Goal: Task Accomplishment & Management: Use online tool/utility

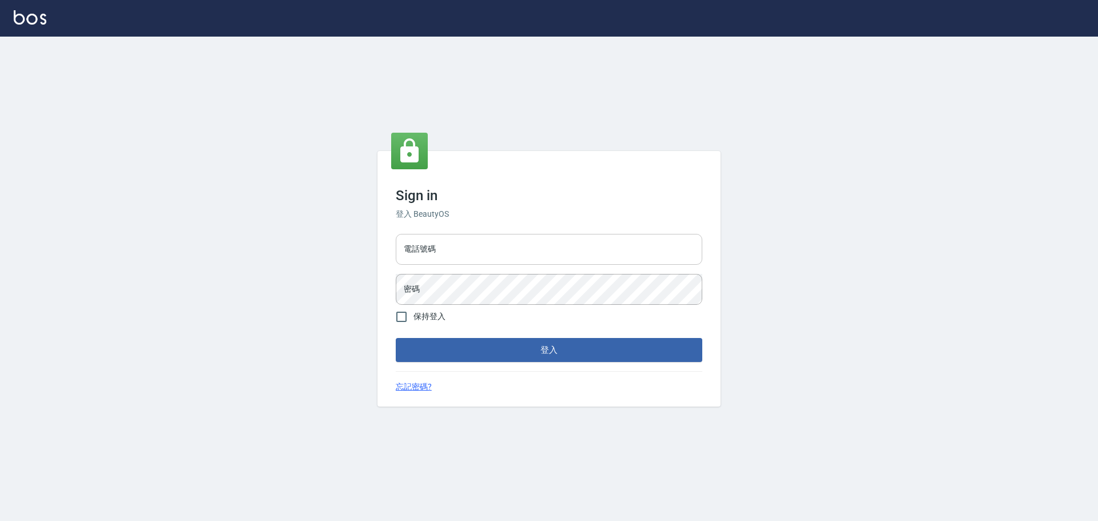
click at [422, 254] on input "電話號碼" at bounding box center [549, 249] width 306 height 31
type input "0916914211"
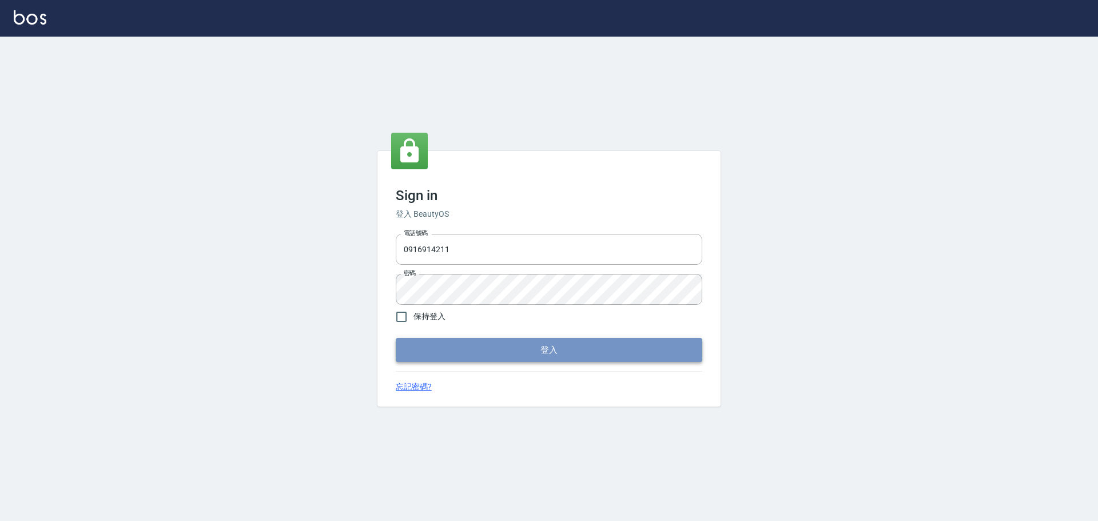
click at [568, 356] on button "登入" at bounding box center [549, 350] width 306 height 24
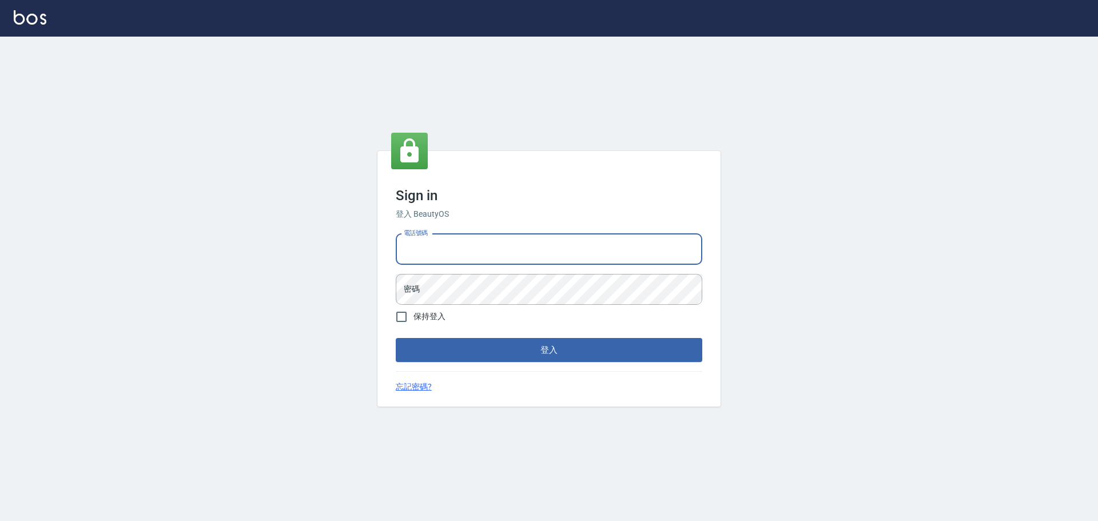
click at [475, 253] on input "電話號碼" at bounding box center [549, 249] width 306 height 31
type input "0916914211"
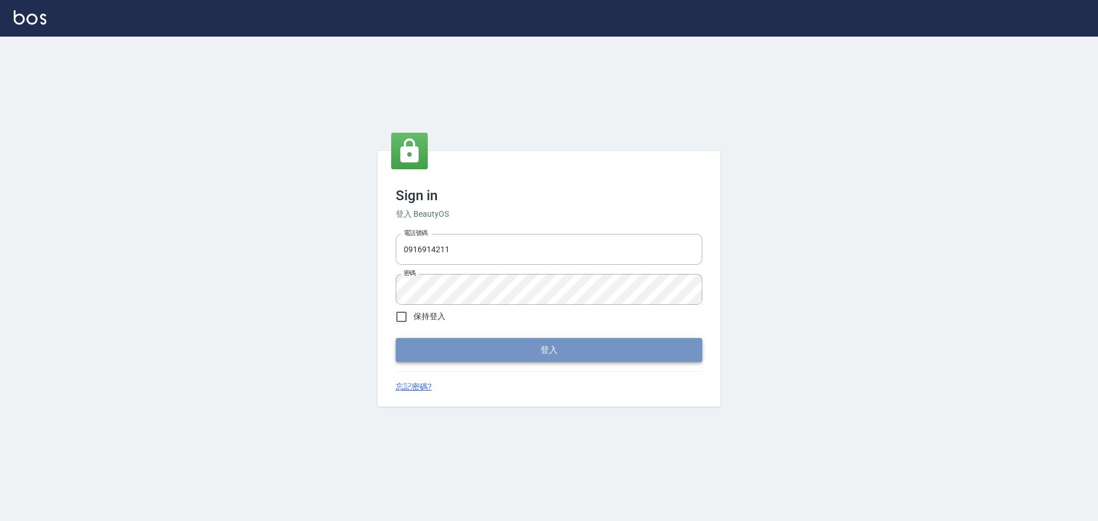
click at [548, 354] on button "登入" at bounding box center [549, 350] width 306 height 24
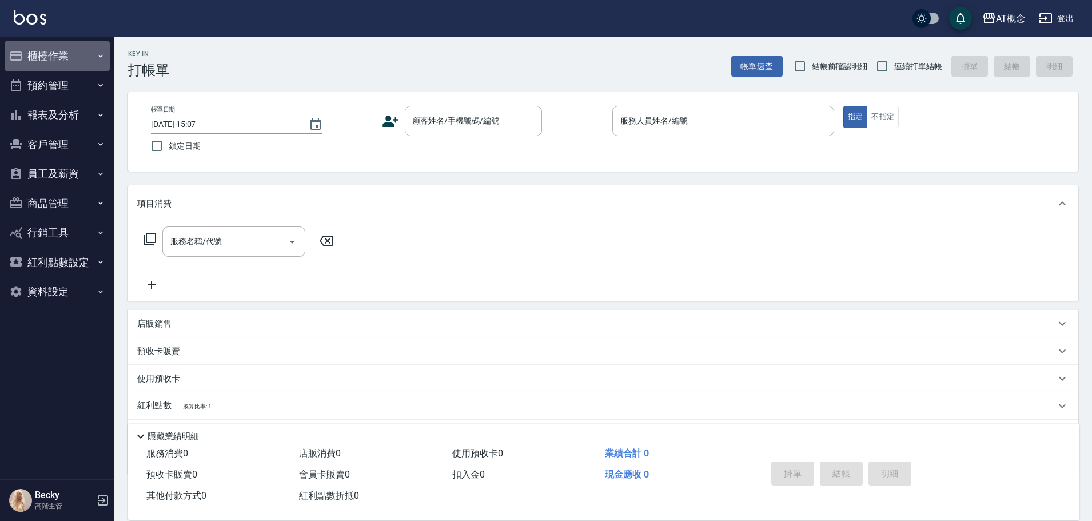
click at [55, 57] on button "櫃檯作業" at bounding box center [57, 56] width 105 height 30
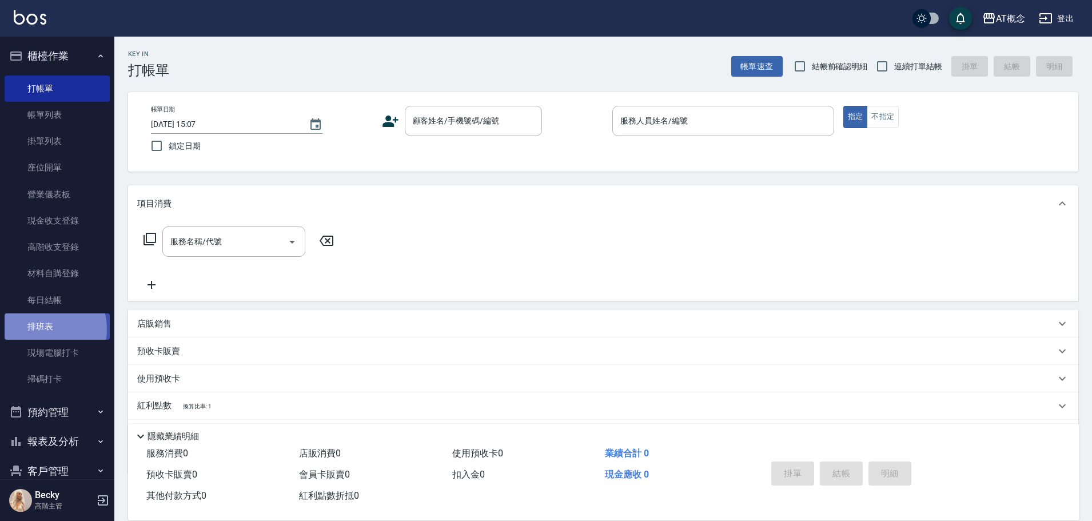
click at [37, 329] on link "排班表" at bounding box center [57, 326] width 105 height 26
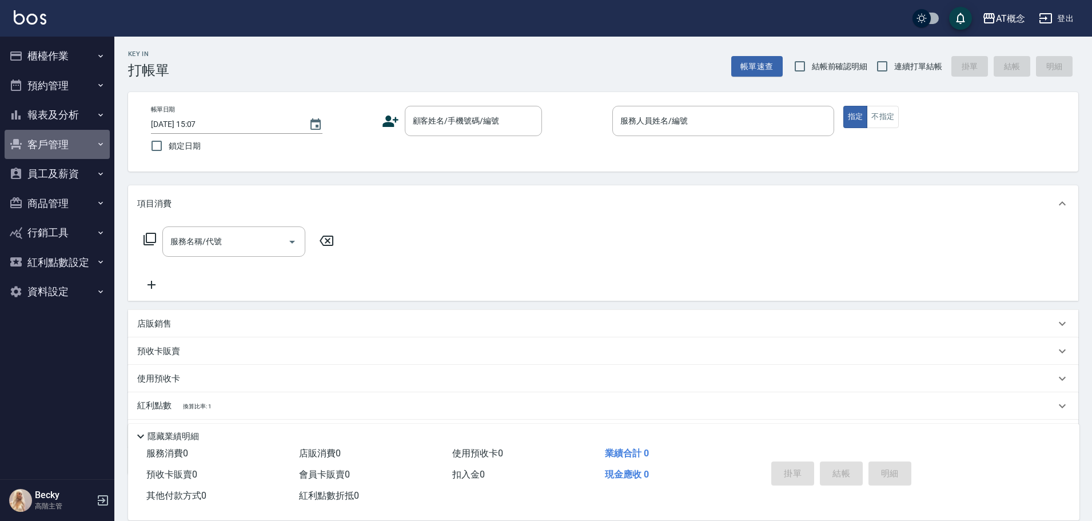
drag, startPoint x: 71, startPoint y: 139, endPoint x: 63, endPoint y: 178, distance: 39.1
click at [71, 141] on button "客戶管理" at bounding box center [57, 145] width 105 height 30
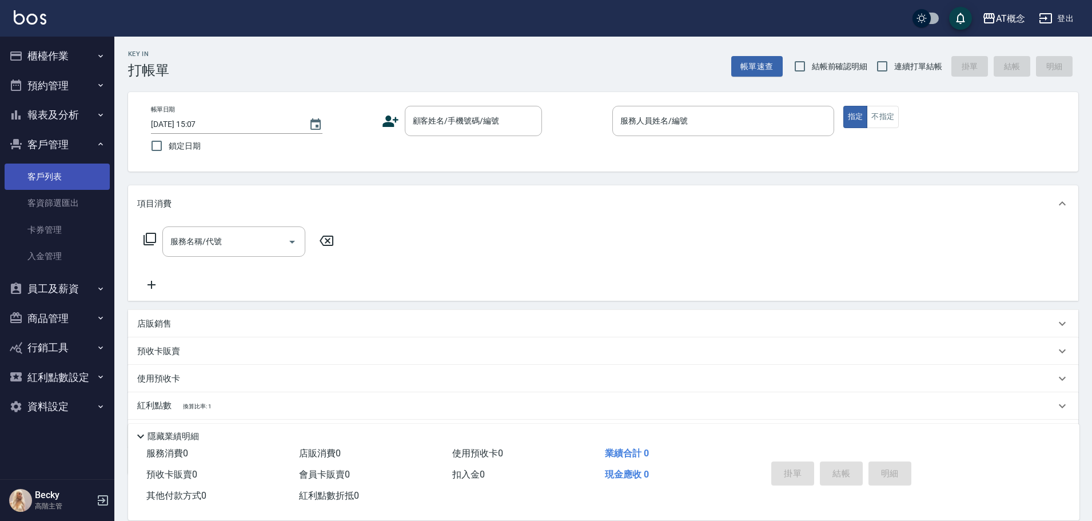
click at [61, 182] on link "客戶列表" at bounding box center [57, 177] width 105 height 26
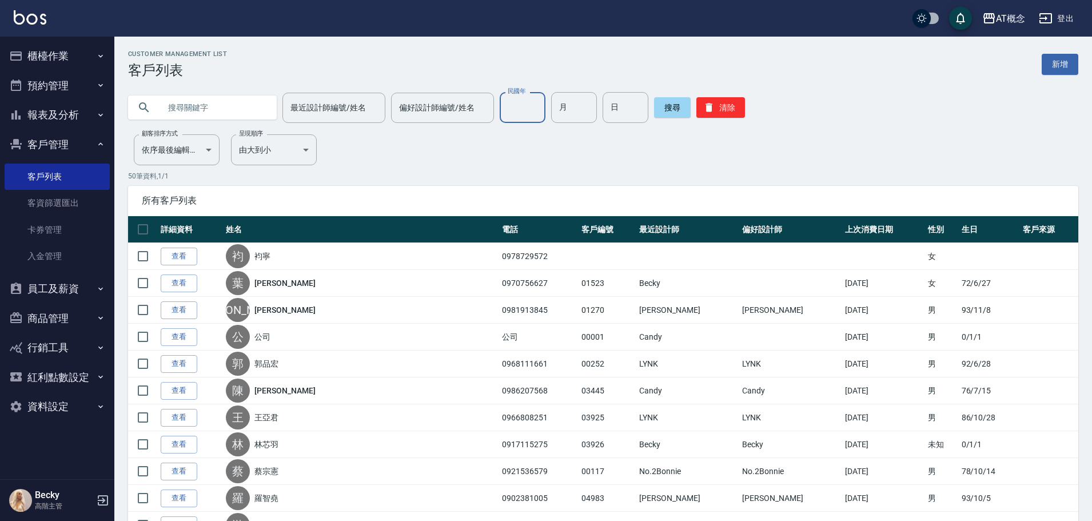
click at [529, 115] on input "民國年" at bounding box center [523, 107] width 46 height 31
type input "92"
type input "10"
type input "29"
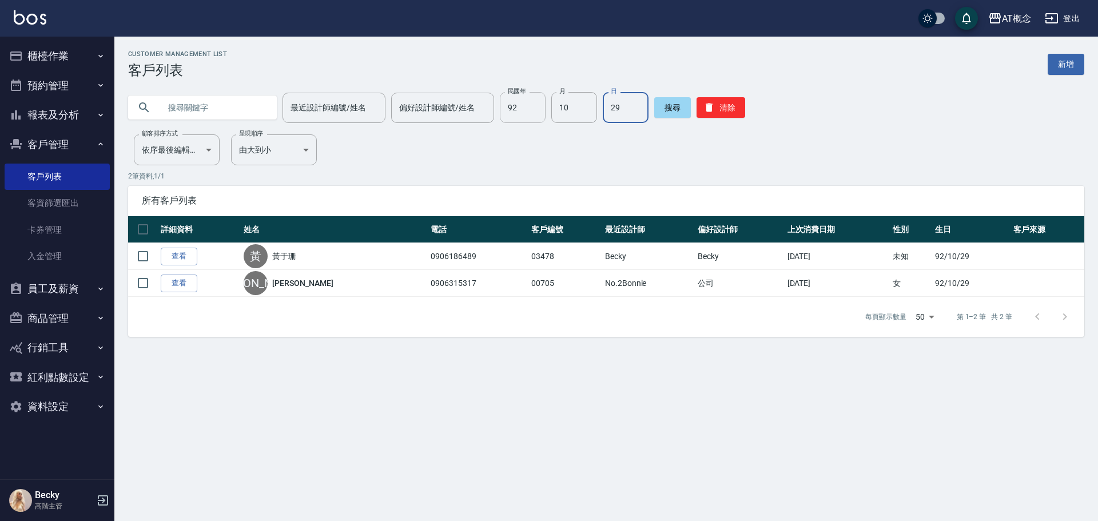
click at [539, 110] on input "92" at bounding box center [523, 107] width 46 height 31
type input "86"
type input "09"
type input "10"
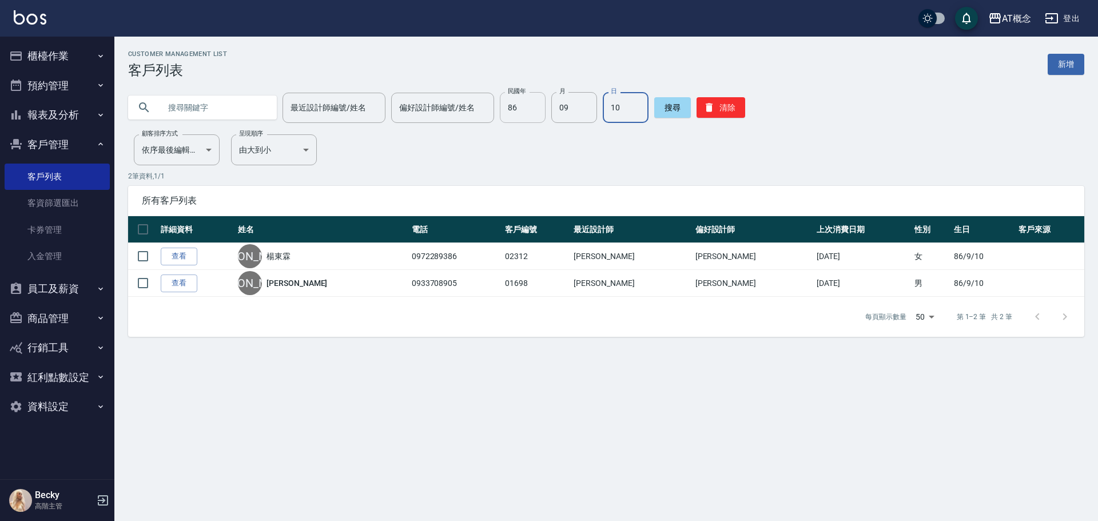
click at [529, 106] on input "86" at bounding box center [523, 107] width 46 height 31
type input "77"
type input "01"
type input "30"
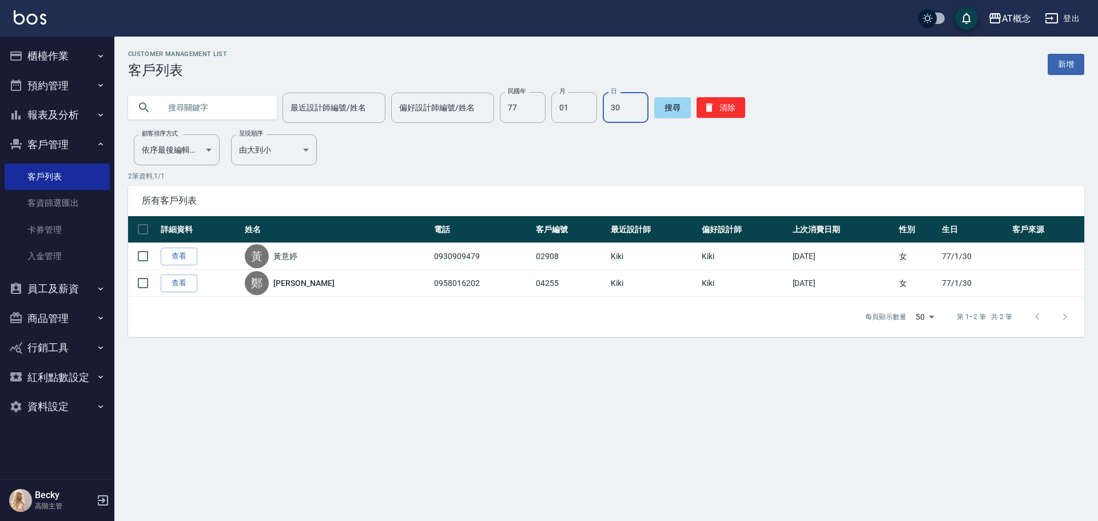
drag, startPoint x: 734, startPoint y: 110, endPoint x: 599, endPoint y: 87, distance: 136.8
click at [724, 113] on button "清除" at bounding box center [720, 107] width 49 height 21
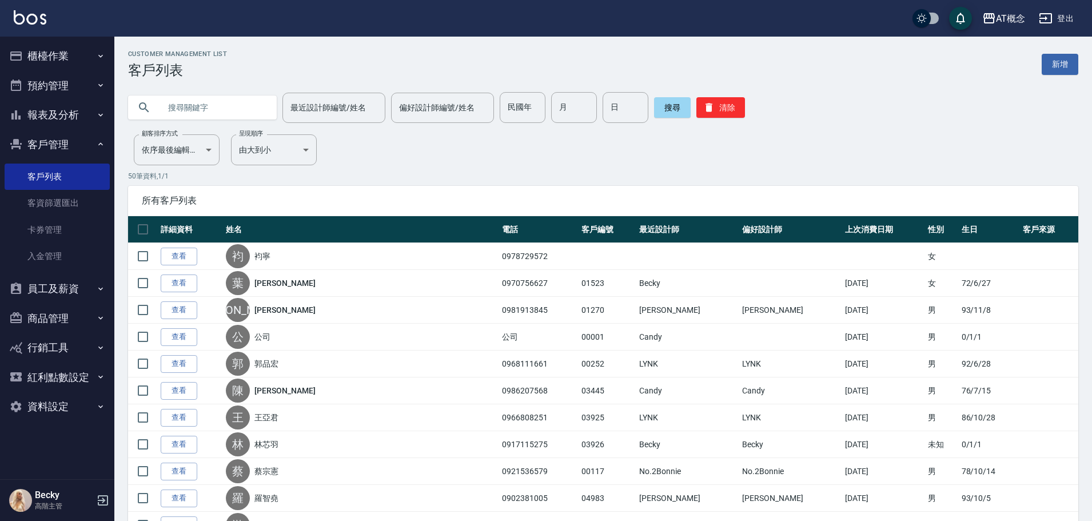
click at [192, 110] on input "text" at bounding box center [213, 107] width 107 height 31
type input "03192"
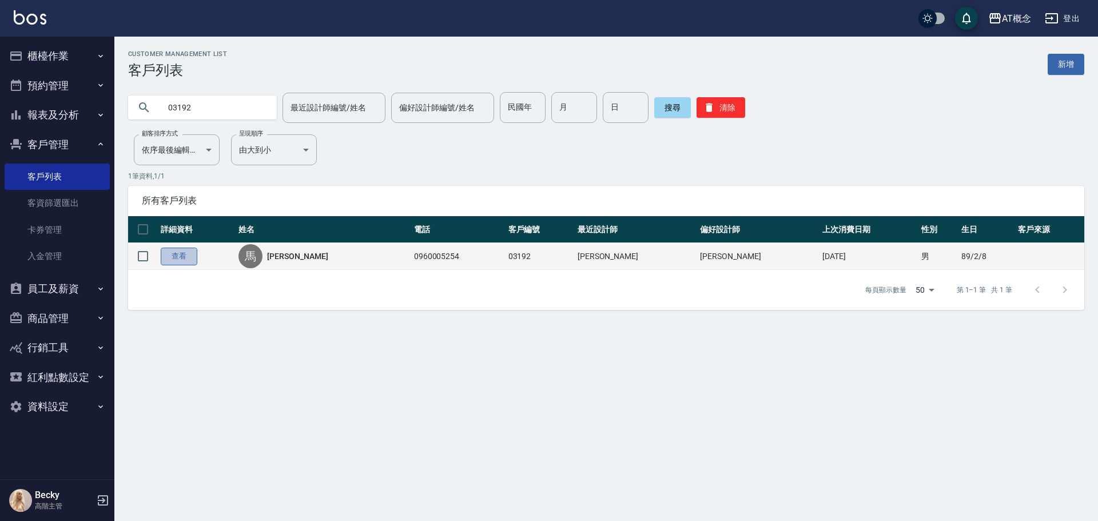
click at [187, 254] on link "查看" at bounding box center [179, 257] width 37 height 18
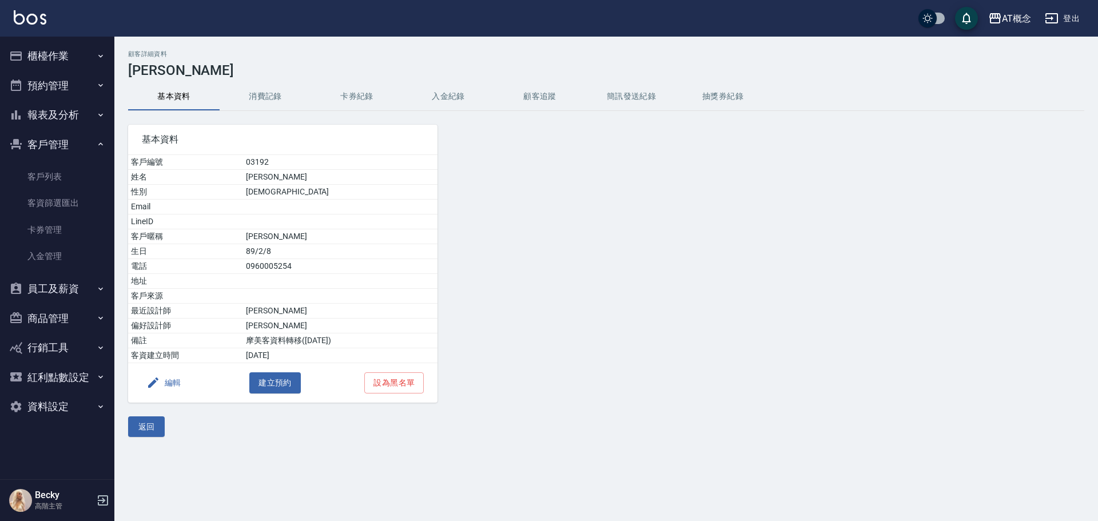
click at [170, 388] on button "編輯" at bounding box center [164, 382] width 44 height 21
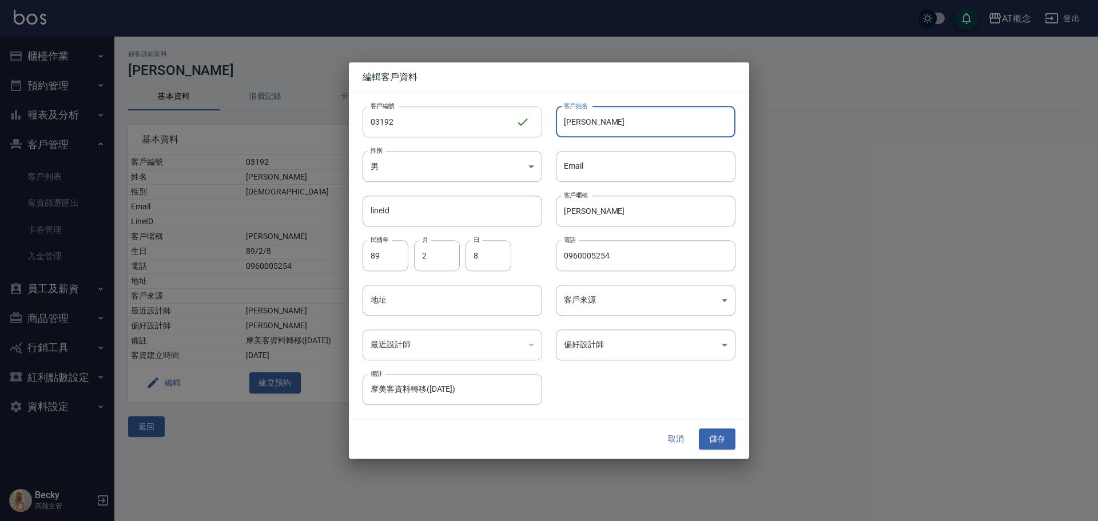
drag, startPoint x: 619, startPoint y: 123, endPoint x: 505, endPoint y: 121, distance: 113.8
click at [505, 121] on div "客戶編號 03192 ​ 客戶編號 客戶姓名 馬崧博 客戶姓名 性別 男 MALE 性別 Email Email lineId lineId 客戶暱稱 崧博 …" at bounding box center [542, 249] width 386 height 313
type input "r"
type input "簡娜娜"
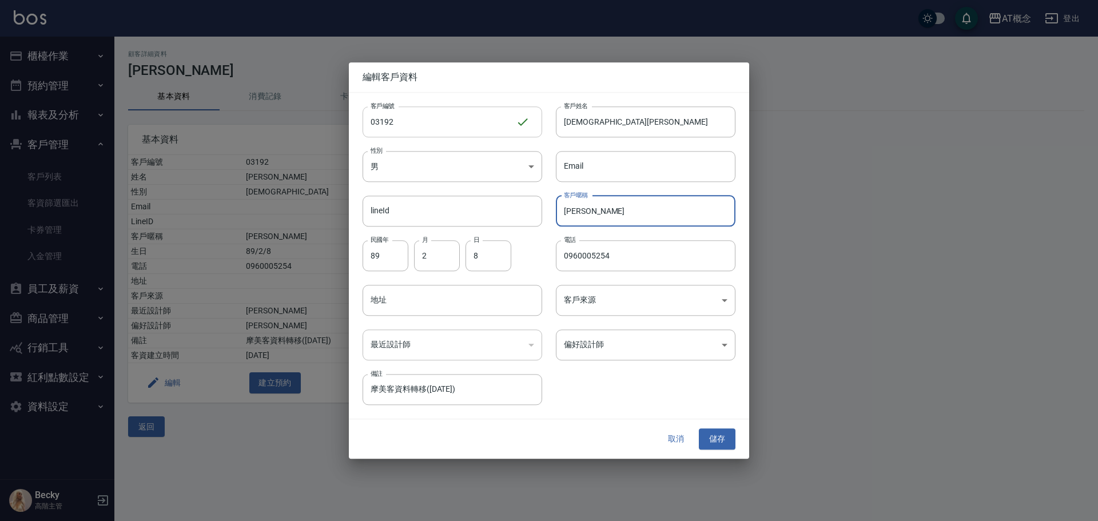
type input "崧"
type input "72"
type input "09"
type input "22"
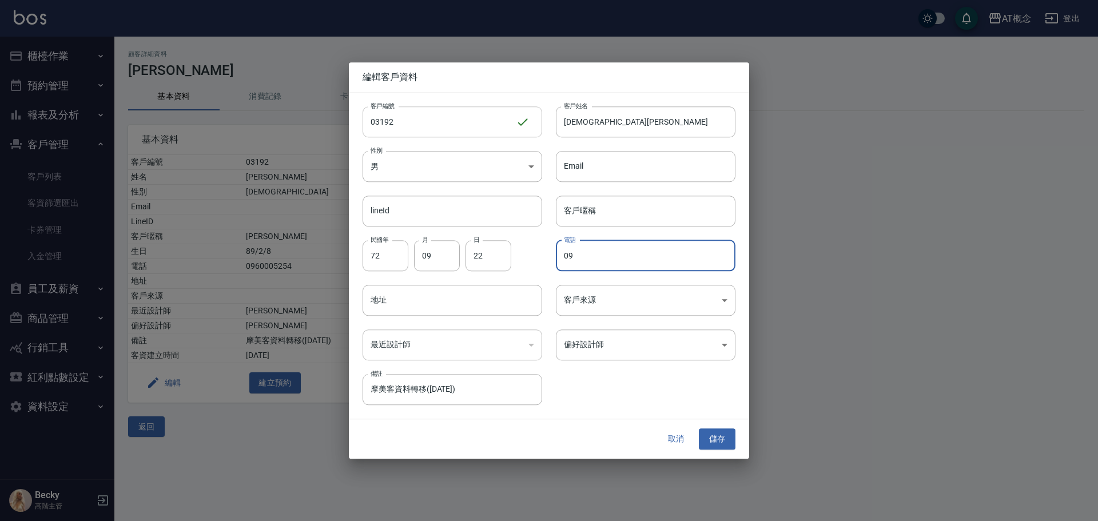
type input "0"
type input "0917657226"
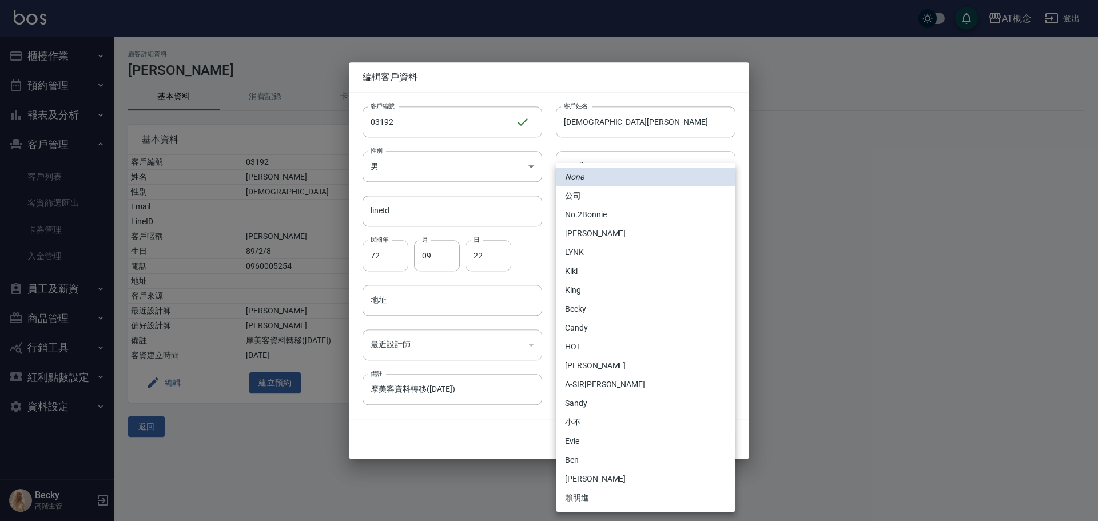
click at [595, 345] on body "AT概念 登出 櫃檯作業 打帳單 帳單列表 掛單列表 座位開單 營業儀表板 現金收支登錄 高階收支登錄 材料自購登錄 每日結帳 排班表 現場電腦打卡 掃碼打卡…" at bounding box center [549, 260] width 1098 height 521
click at [602, 216] on li "No.2Bonnie" at bounding box center [646, 214] width 180 height 19
type input "20abcae0-810e-448a-b26a-bcbab897de4d"
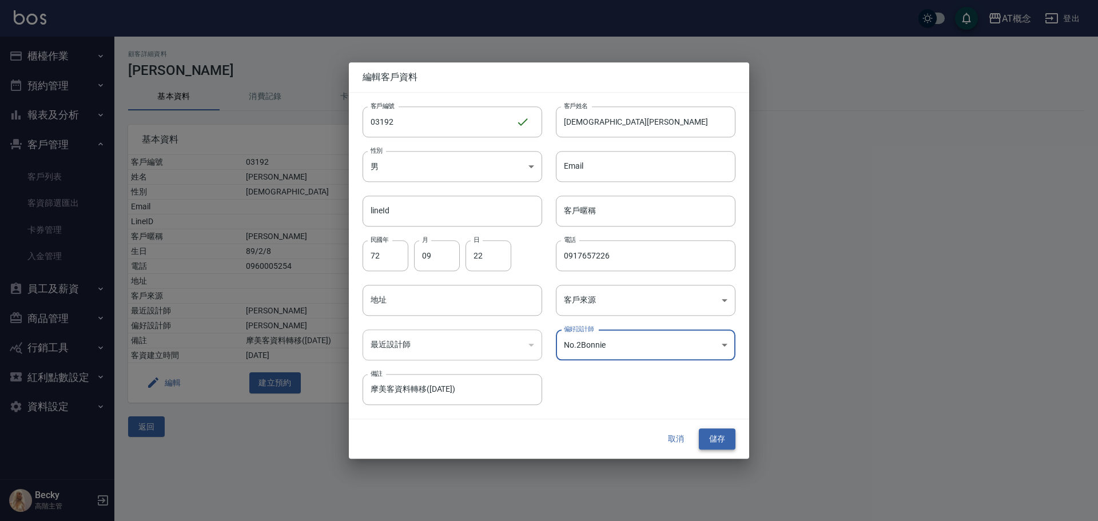
click at [722, 443] on button "儲存" at bounding box center [717, 439] width 37 height 21
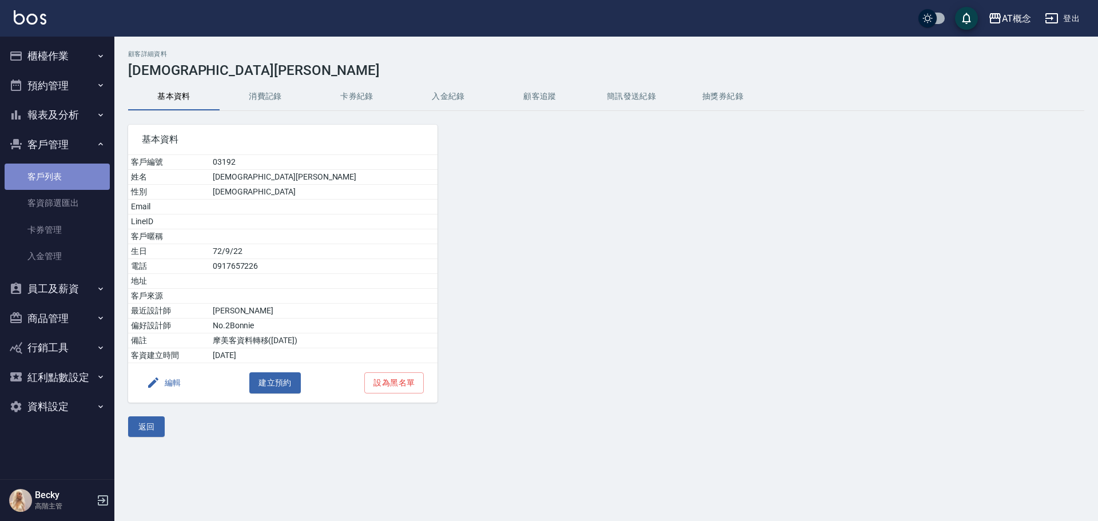
click at [43, 173] on link "客戶列表" at bounding box center [57, 177] width 105 height 26
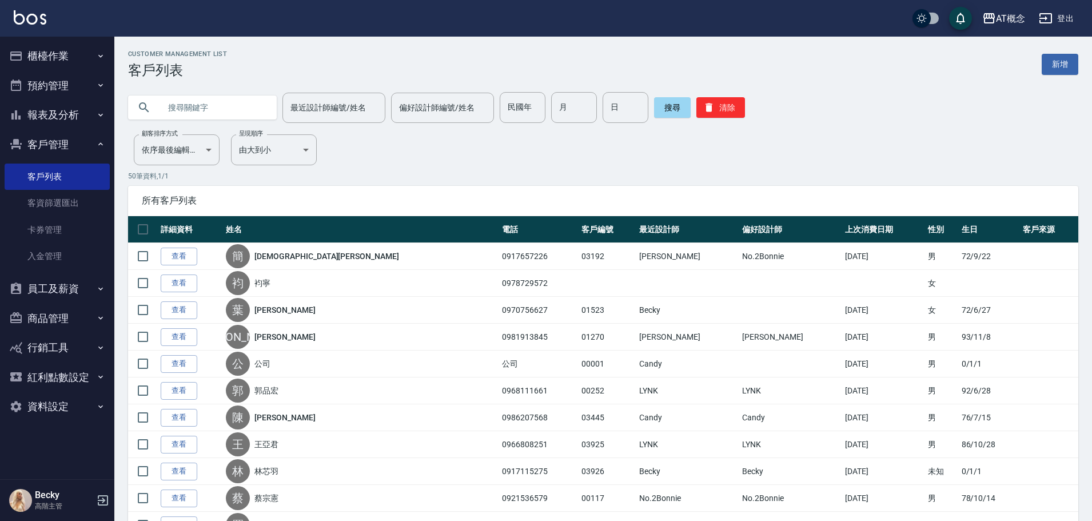
click at [187, 103] on input "text" at bounding box center [213, 107] width 107 height 31
type input "3"
type input "03437"
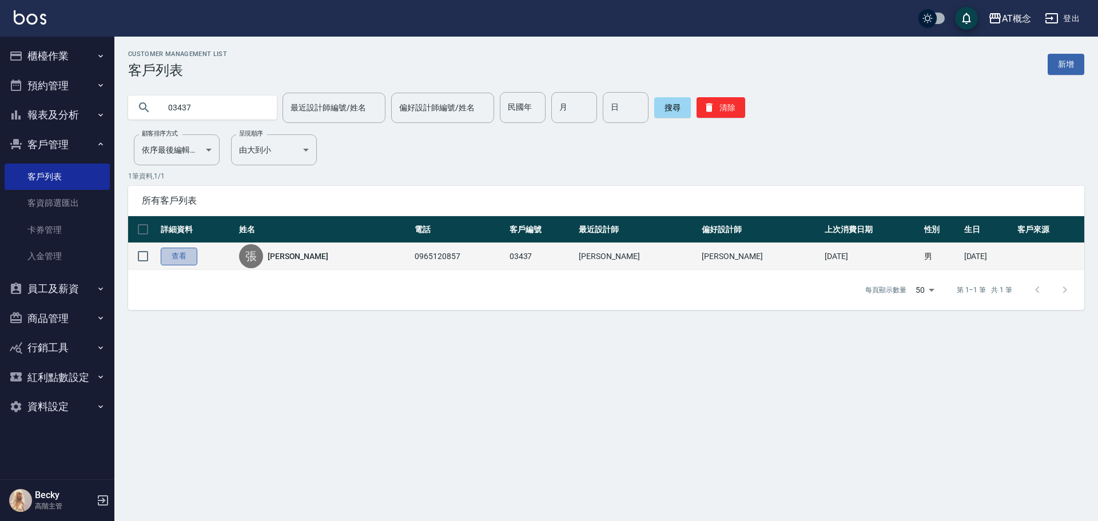
click at [177, 256] on link "查看" at bounding box center [179, 257] width 37 height 18
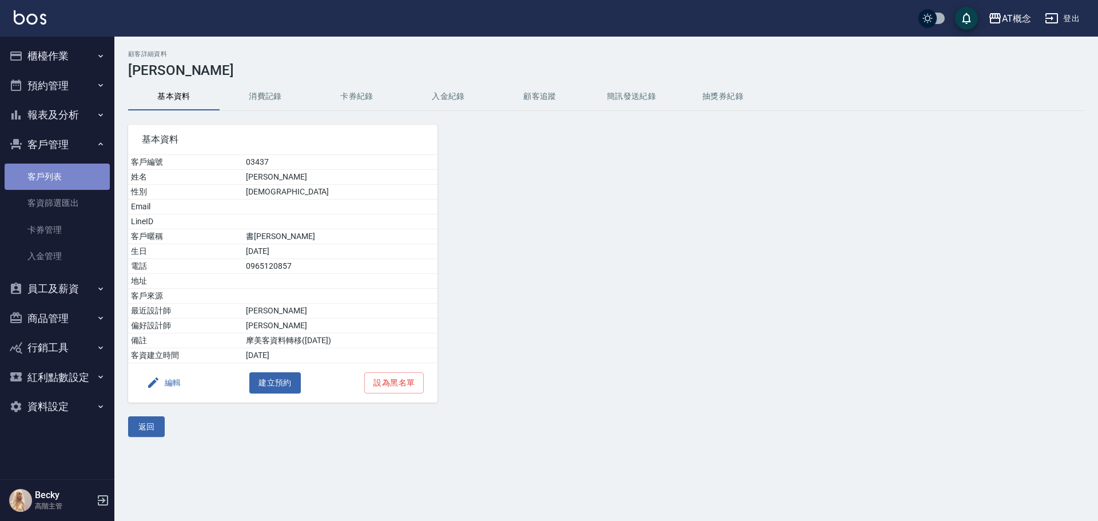
click at [45, 173] on link "客戶列表" at bounding box center [57, 177] width 105 height 26
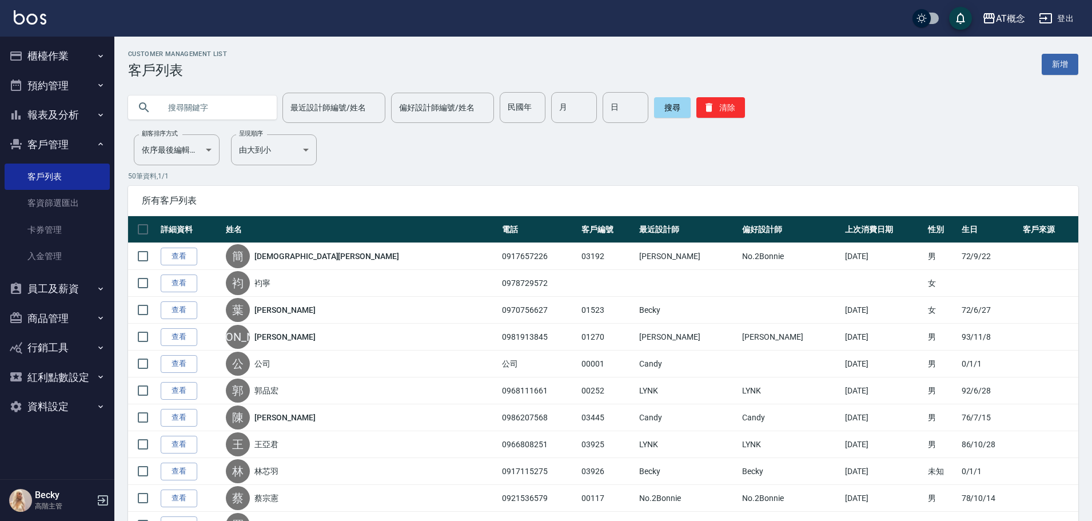
drag, startPoint x: 189, startPoint y: 97, endPoint x: 186, endPoint y: 109, distance: 12.3
click at [189, 102] on input "text" at bounding box center [213, 107] width 107 height 31
click at [186, 109] on input "text" at bounding box center [213, 107] width 107 height 31
type input "03436"
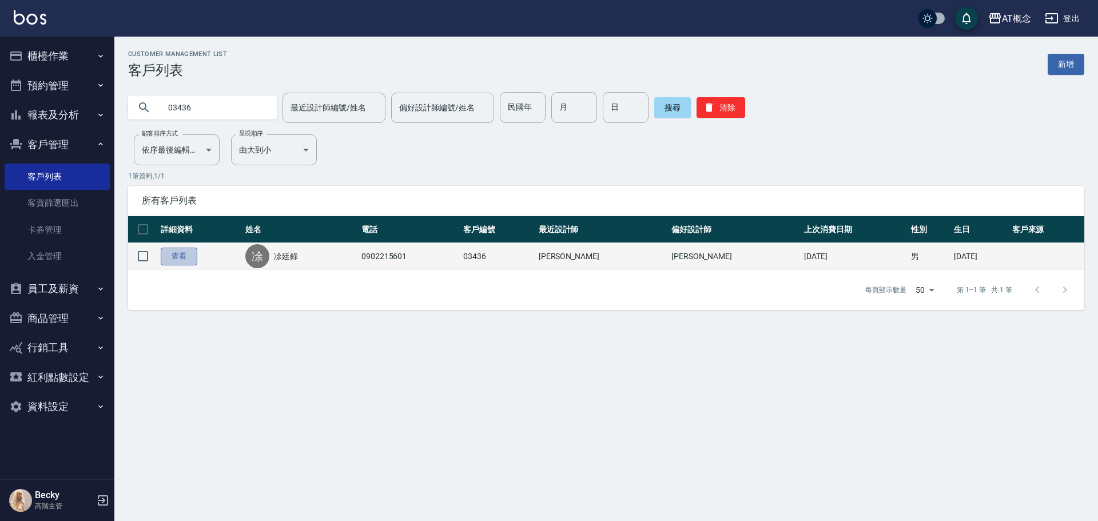
click at [185, 259] on link "查看" at bounding box center [179, 257] width 37 height 18
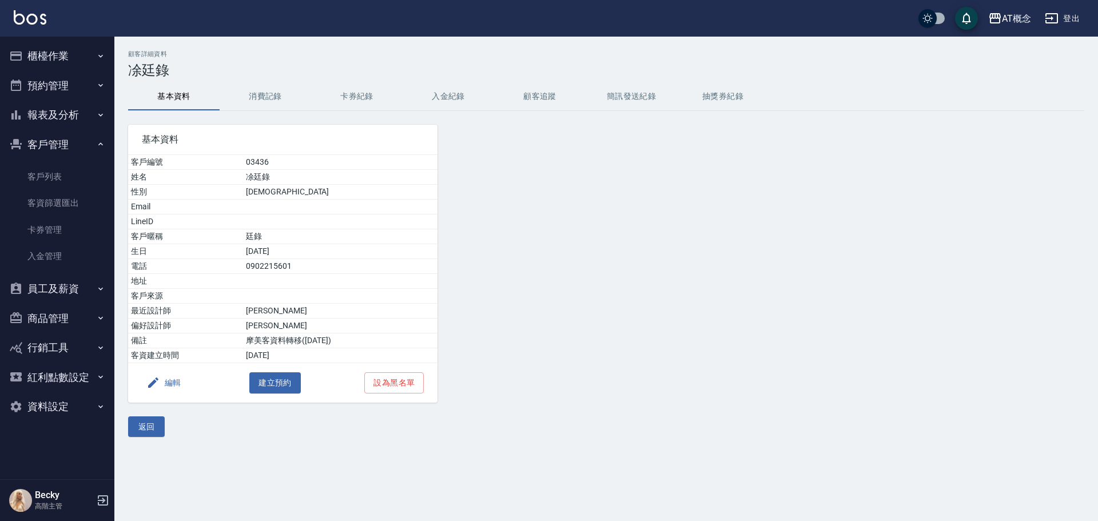
click at [172, 385] on button "編輯" at bounding box center [164, 382] width 44 height 21
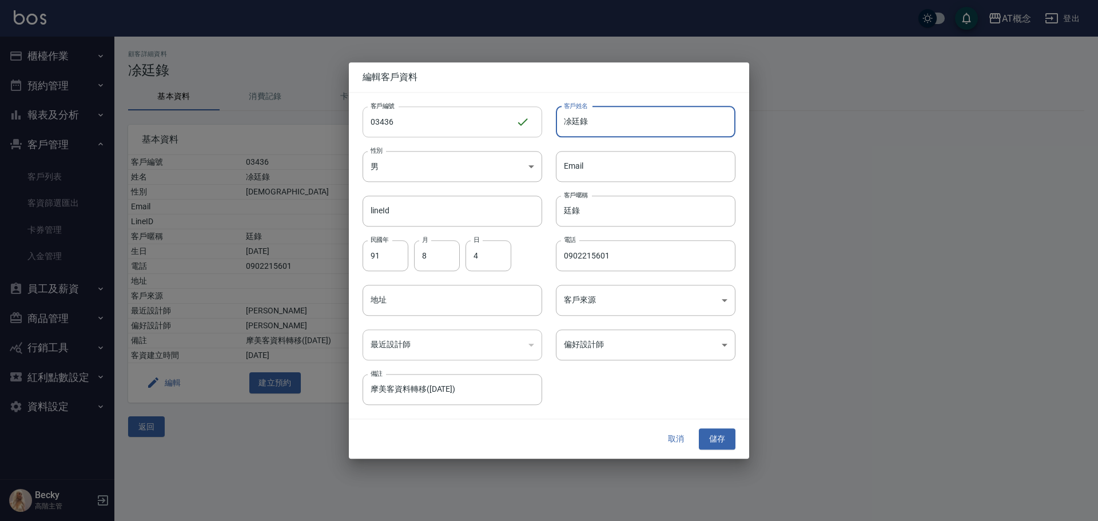
drag, startPoint x: 605, startPoint y: 110, endPoint x: 503, endPoint y: 115, distance: 103.1
click at [532, 110] on div "客戶編號 03436 ​ 客戶編號 客戶姓名 凃廷錄 客戶姓名 性別 男 MALE 性別 Email Email lineId lineId 客戶暱稱 廷錄 …" at bounding box center [542, 249] width 386 height 313
type input "許惠淑"
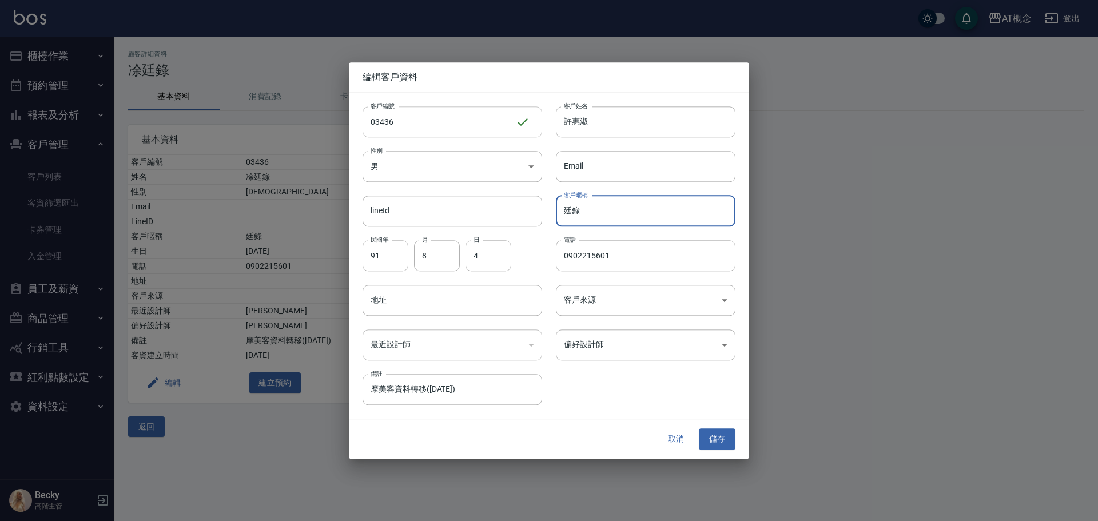
type input "廷"
type input "74"
type input "09"
type input "21"
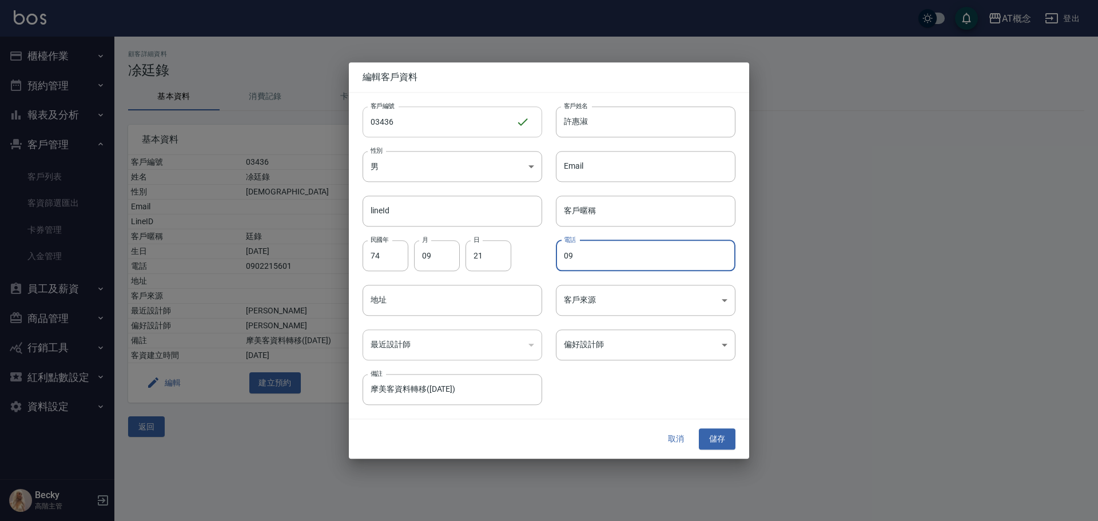
type input "0"
type input "0905182305"
click at [579, 341] on body "AT概念 登出 櫃檯作業 打帳單 帳單列表 掛單列表 座位開單 營業儀表板 現金收支登錄 高階收支登錄 材料自購登錄 每日結帳 排班表 現場電腦打卡 掃碼打卡…" at bounding box center [549, 260] width 1098 height 521
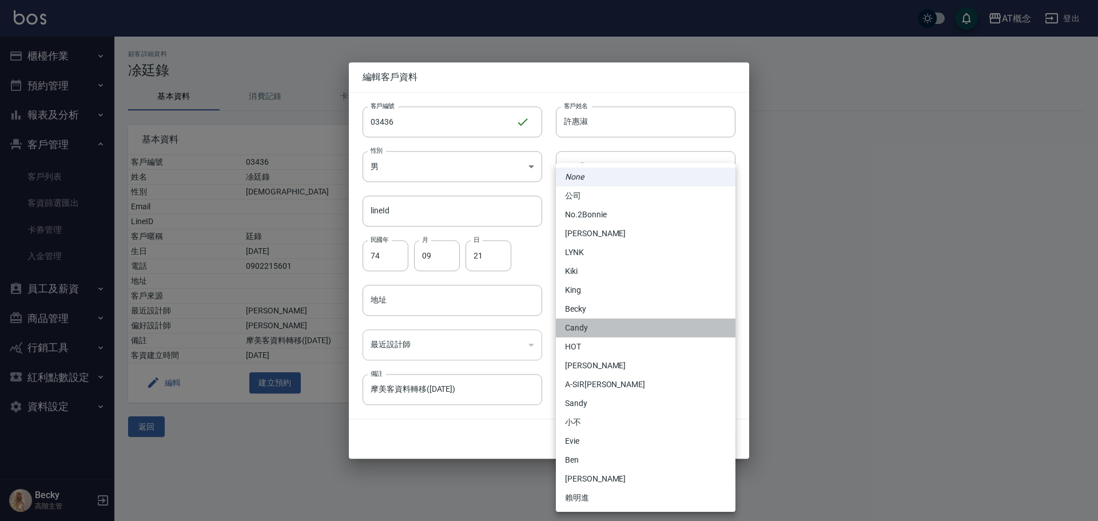
click at [580, 333] on li "Candy" at bounding box center [646, 327] width 180 height 19
type input "95c88325-489e-4505-91c2-94462fb1bea6"
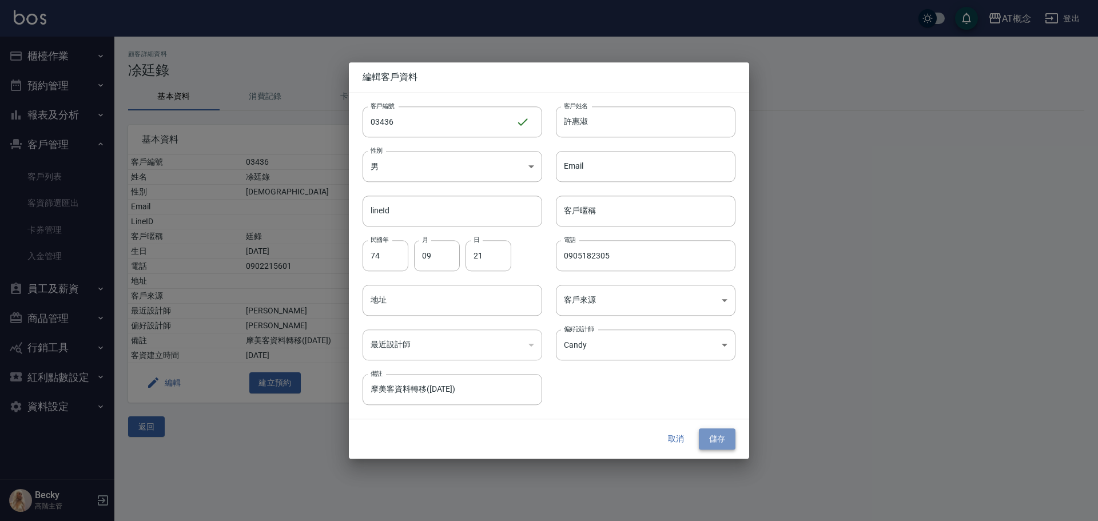
click at [713, 442] on button "儲存" at bounding box center [717, 439] width 37 height 21
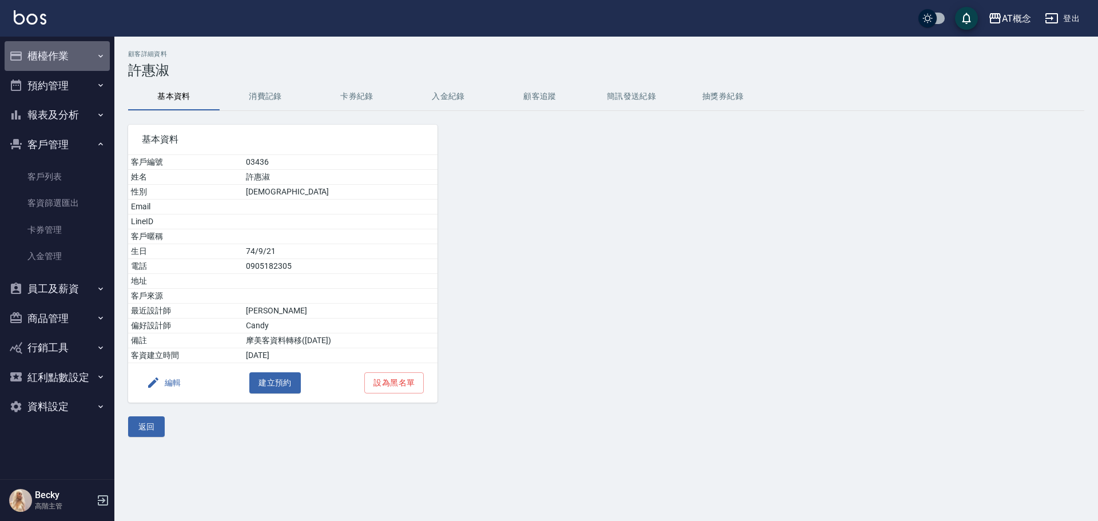
click at [57, 62] on button "櫃檯作業" at bounding box center [57, 56] width 105 height 30
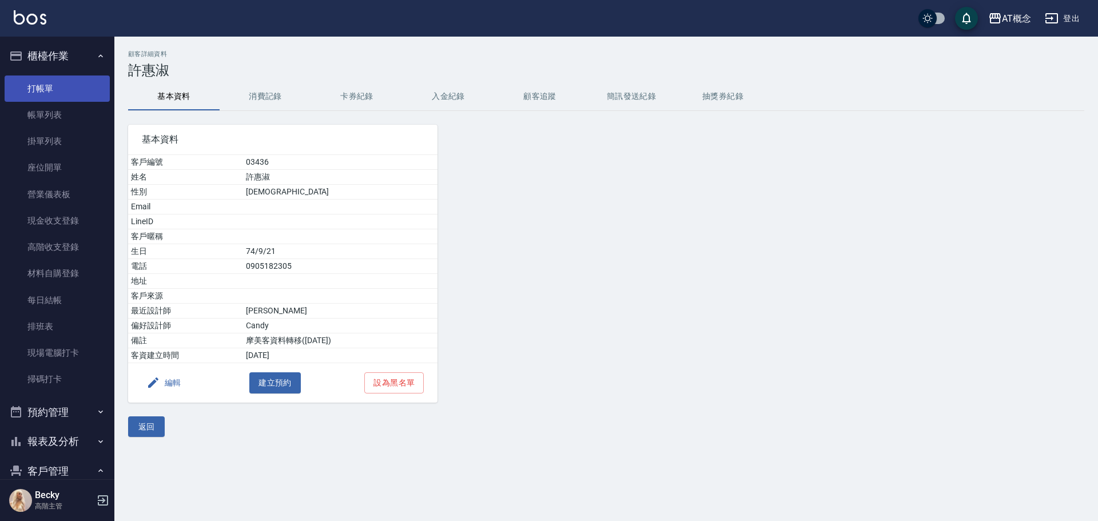
click at [50, 89] on link "打帳單" at bounding box center [57, 88] width 105 height 26
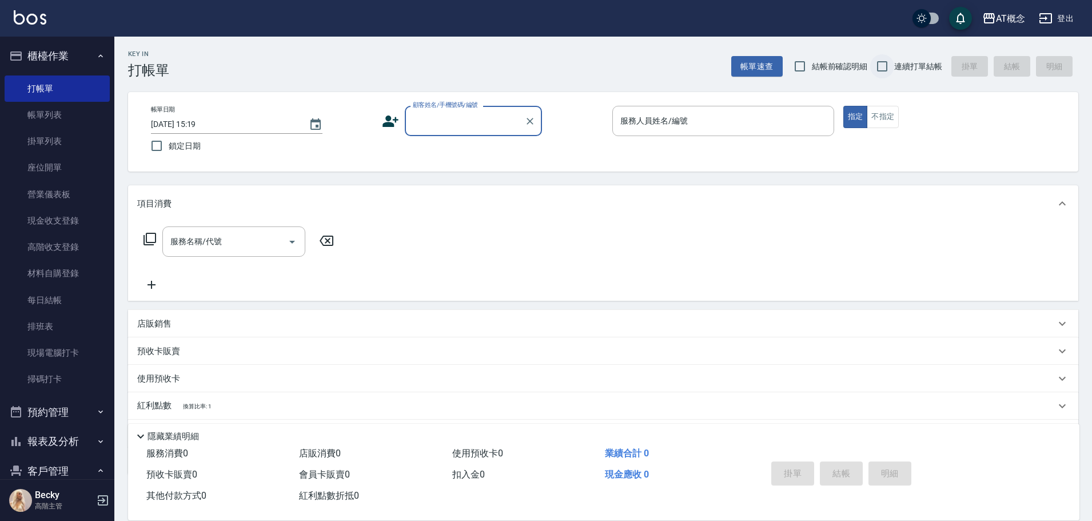
click at [885, 67] on input "連續打單結帳" at bounding box center [882, 66] width 24 height 24
checkbox input "true"
click at [447, 128] on input "顧客姓名/手機號碼/編號" at bounding box center [465, 121] width 110 height 20
type input "許惠淑/0905182305/03436"
type input "Candy-15"
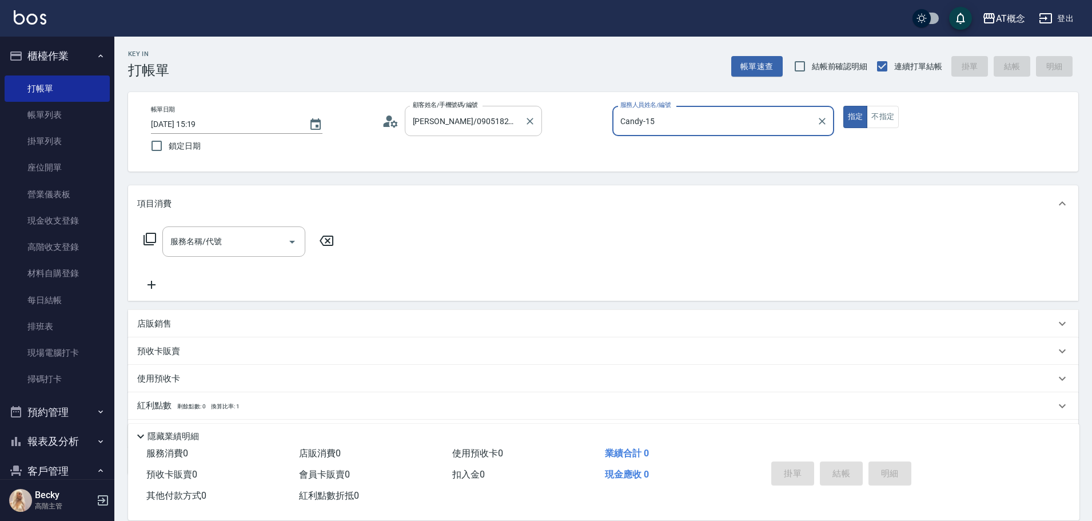
click at [843, 106] on button "指定" at bounding box center [855, 117] width 25 height 22
type button "true"
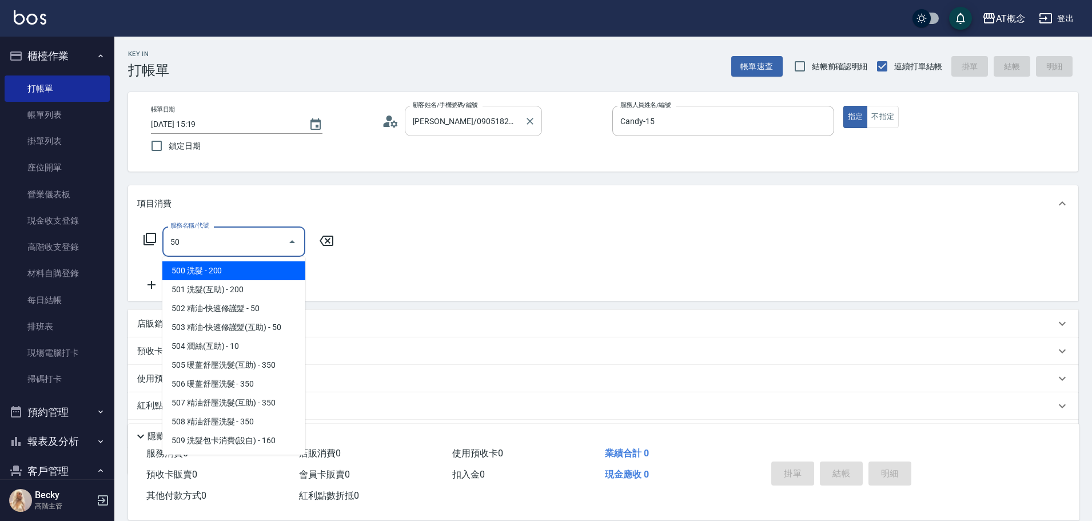
type input "500"
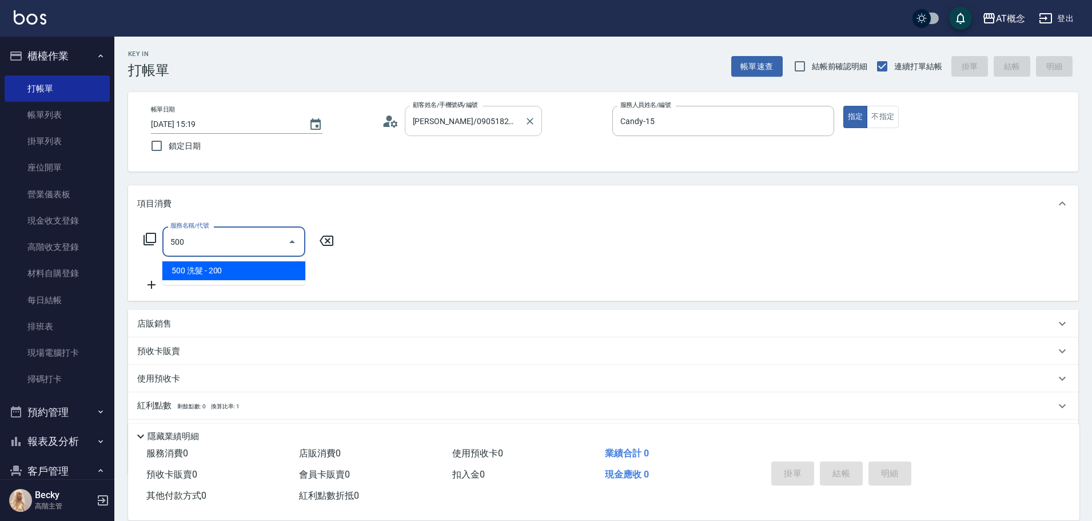
type input "20"
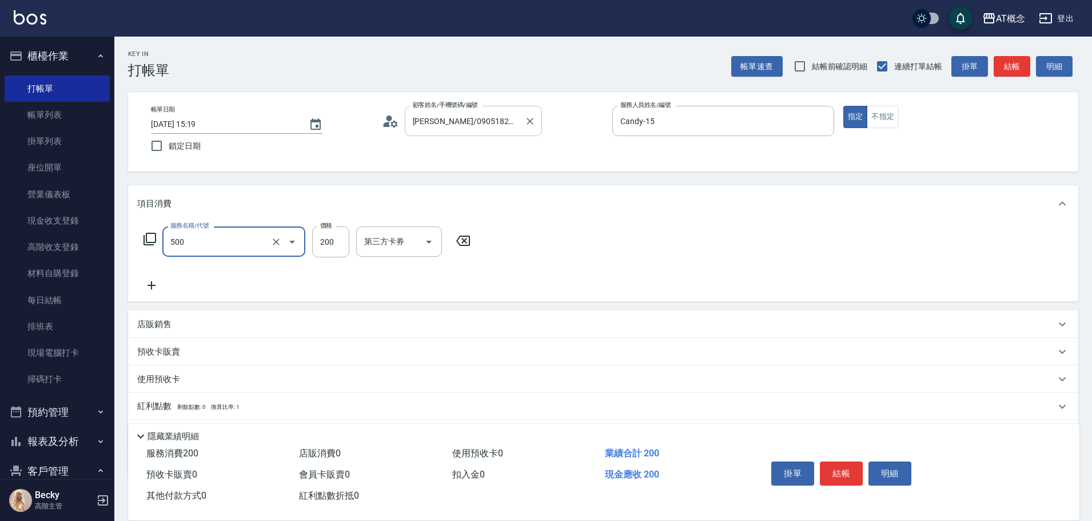
type input "500 洗髮(500)"
type input "2"
type input "0"
type input "22"
type input "20"
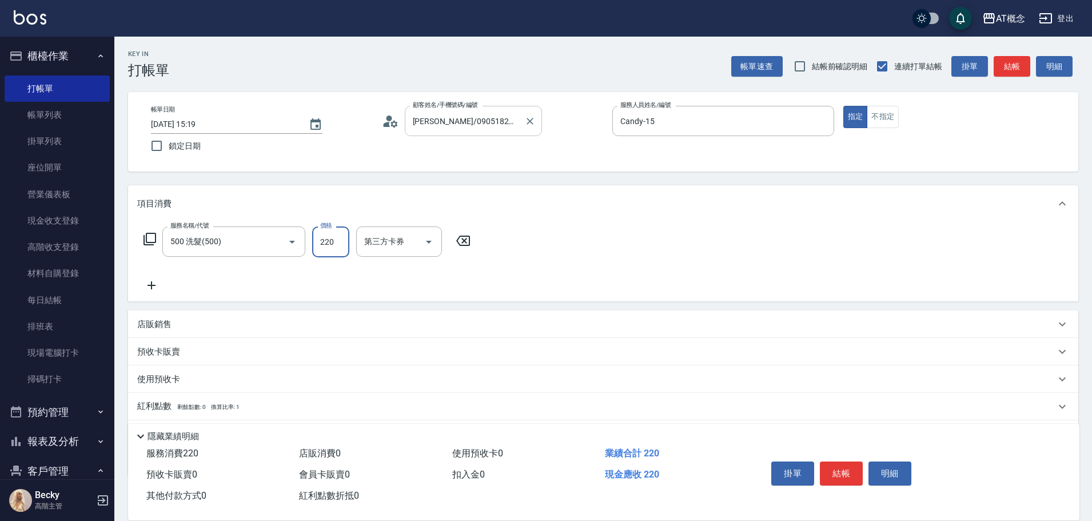
type input "220"
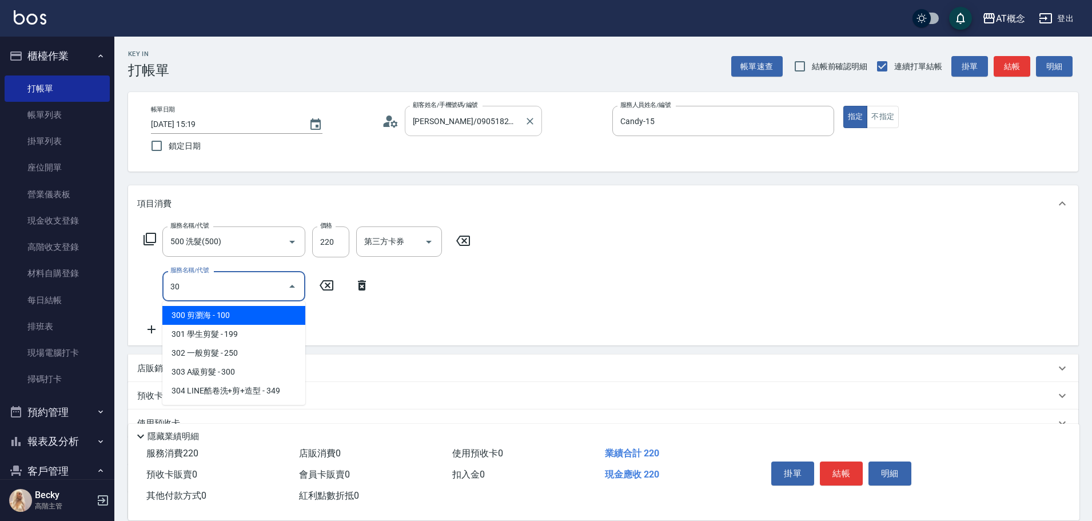
type input "303"
type input "50"
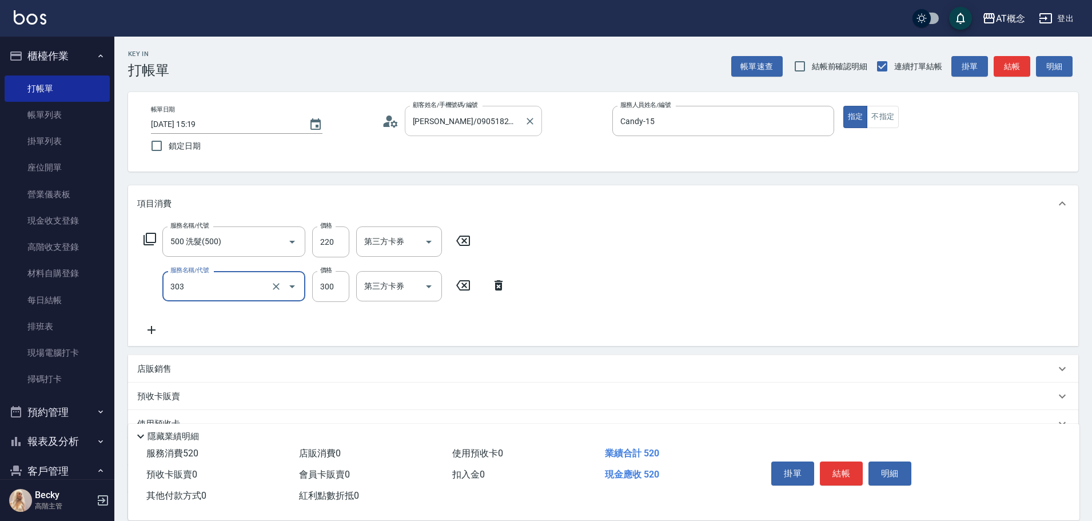
type input "303 A級剪髮(303)"
drag, startPoint x: 886, startPoint y: 118, endPoint x: 613, endPoint y: 178, distance: 279.7
click at [881, 120] on button "不指定" at bounding box center [883, 117] width 32 height 22
type button "false"
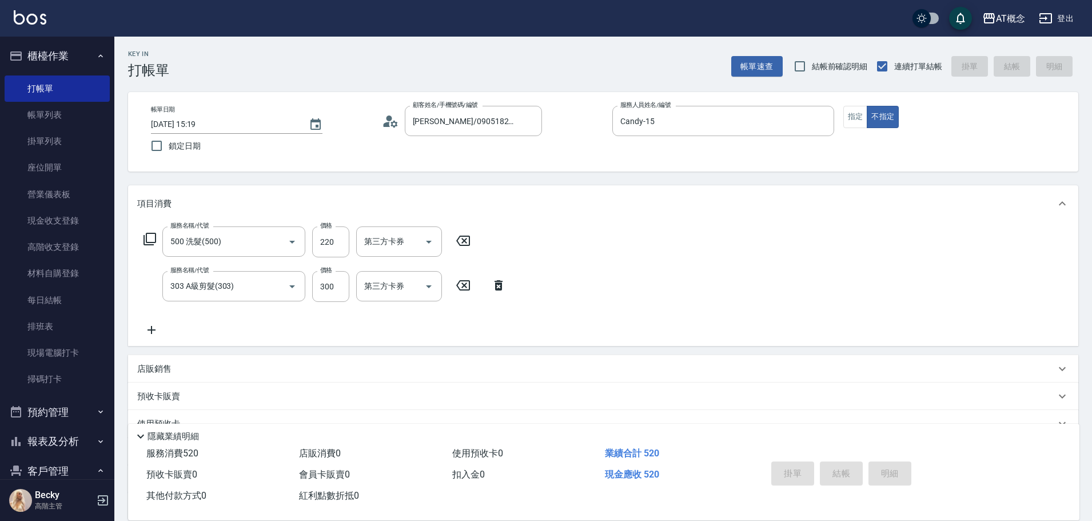
type input "0"
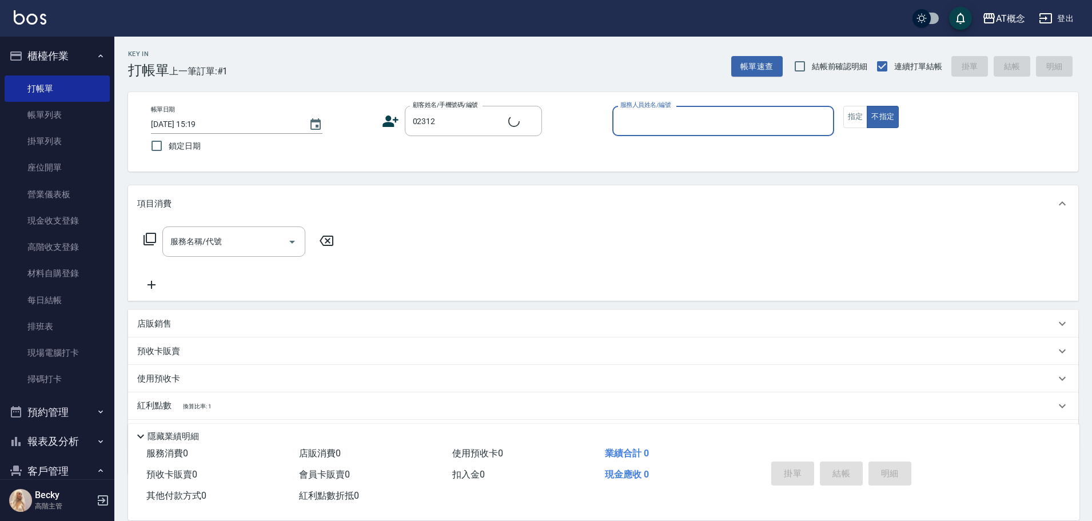
type input "楊東霖/0972289386/02312"
type input "Anson-3"
click at [867, 106] on button "不指定" at bounding box center [883, 117] width 32 height 22
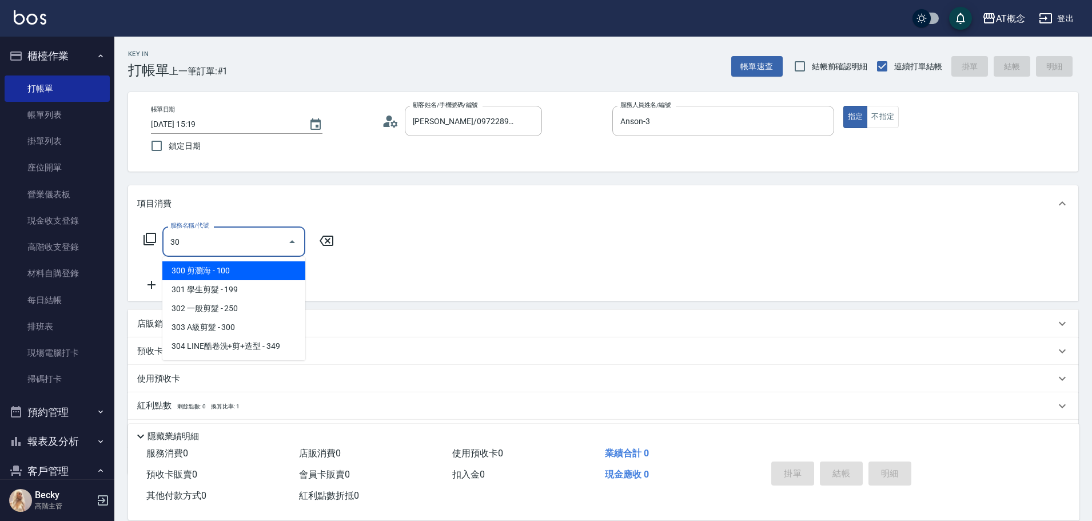
type input "303"
type input "30"
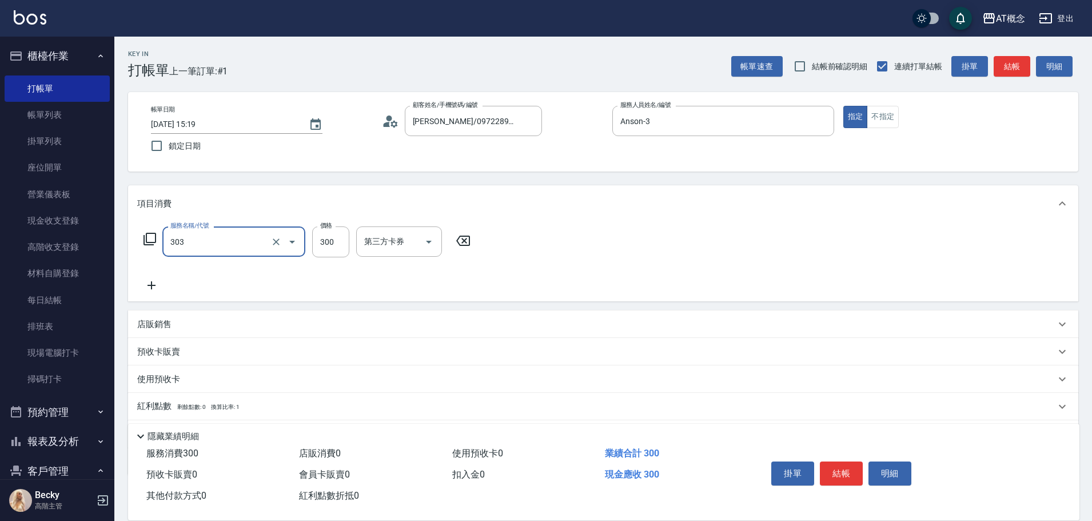
type input "303 A級剪髮(303)"
drag, startPoint x: 140, startPoint y: 238, endPoint x: 147, endPoint y: 240, distance: 7.2
click at [140, 238] on div "服務名稱/代號 303 A級剪髮(303) 服務名稱/代號 價格 300 價格 第三方卡券 第三方卡券" at bounding box center [307, 241] width 340 height 31
click at [154, 238] on icon at bounding box center [150, 239] width 14 height 14
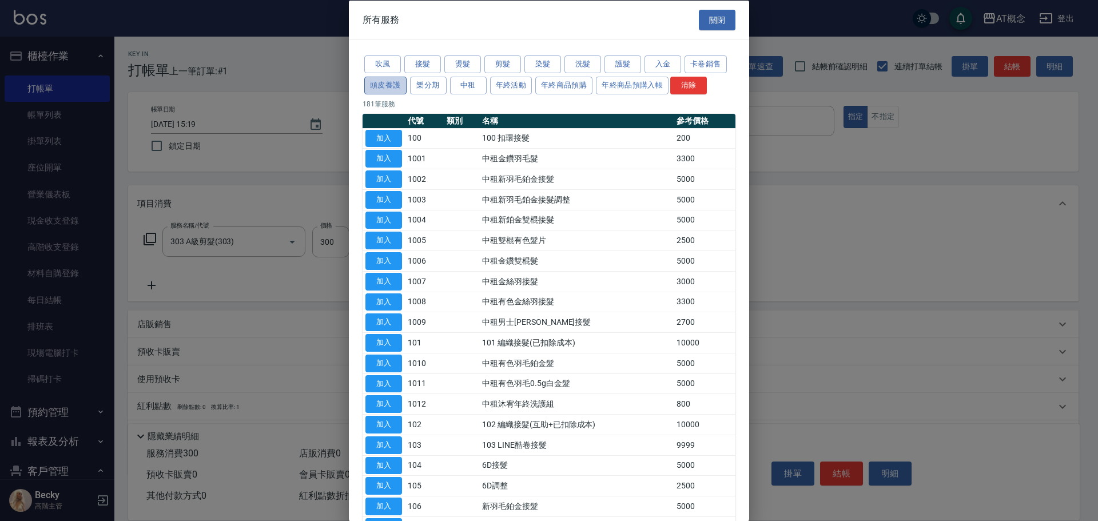
click at [384, 87] on button "頭皮養護" at bounding box center [385, 85] width 42 height 18
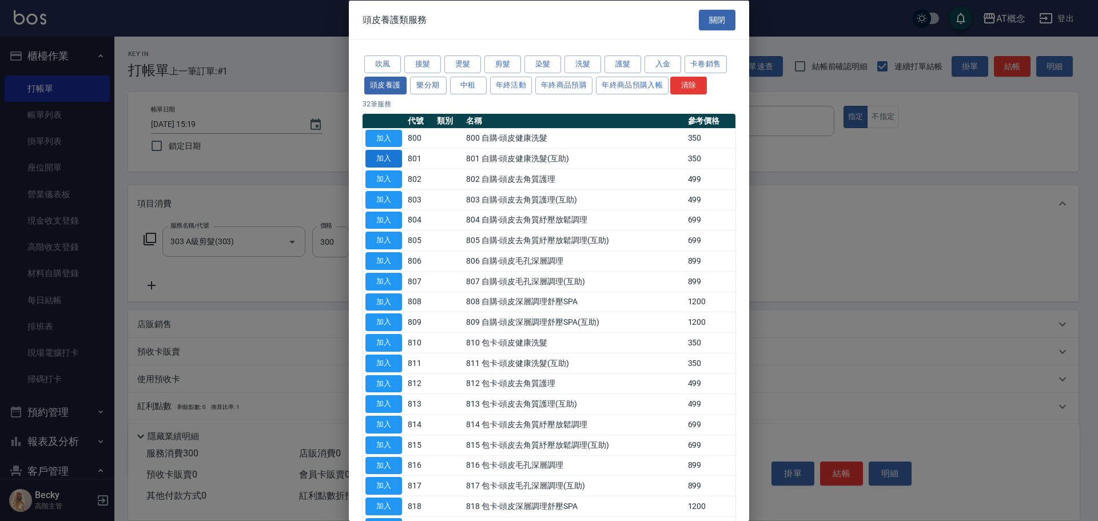
click at [388, 161] on button "加入" at bounding box center [383, 159] width 37 height 18
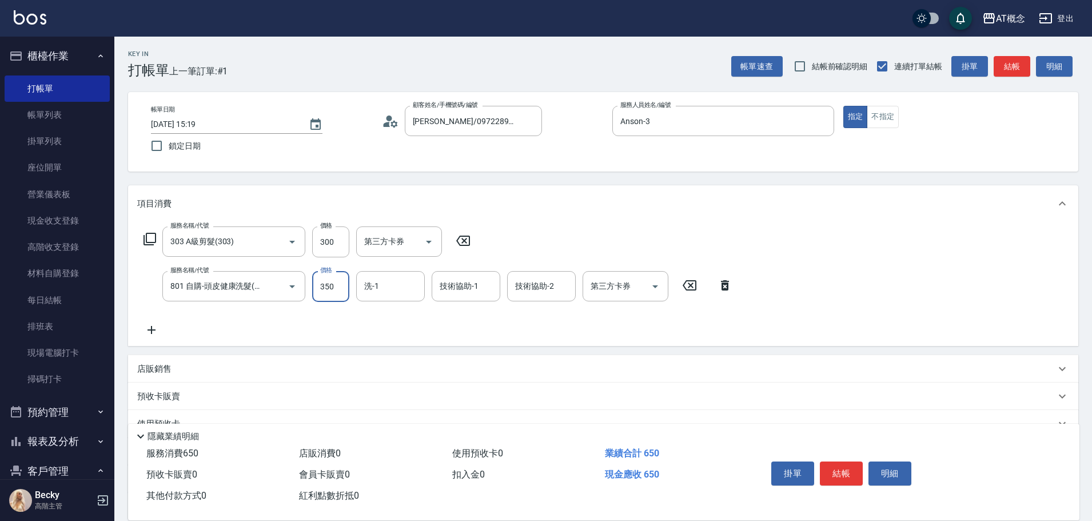
click at [347, 289] on input "350" at bounding box center [330, 286] width 37 height 31
type input "30"
type input "300"
type input "60"
type input "300"
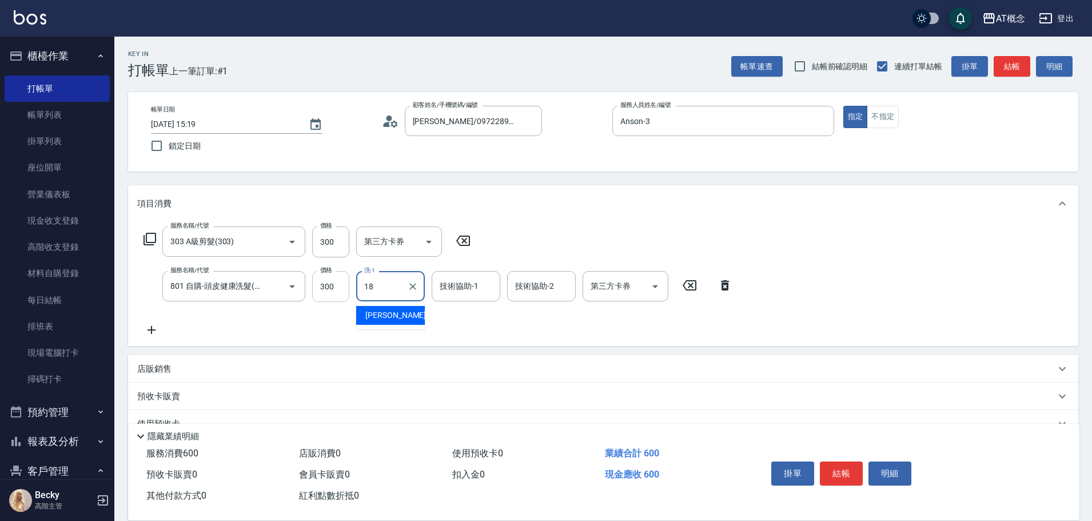
type input "Dan-18"
type input "18"
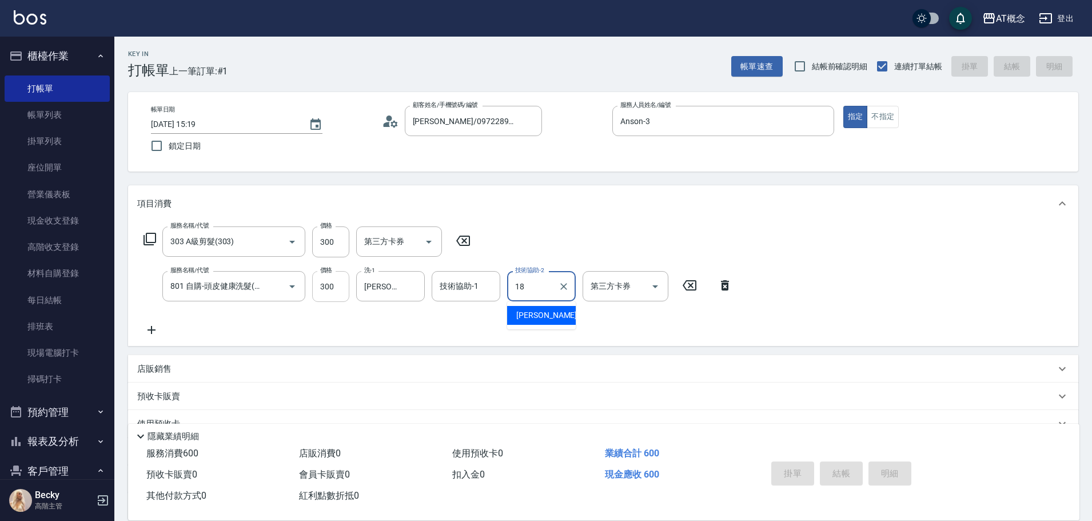
type input "2025/09/05 15:20"
type input "0"
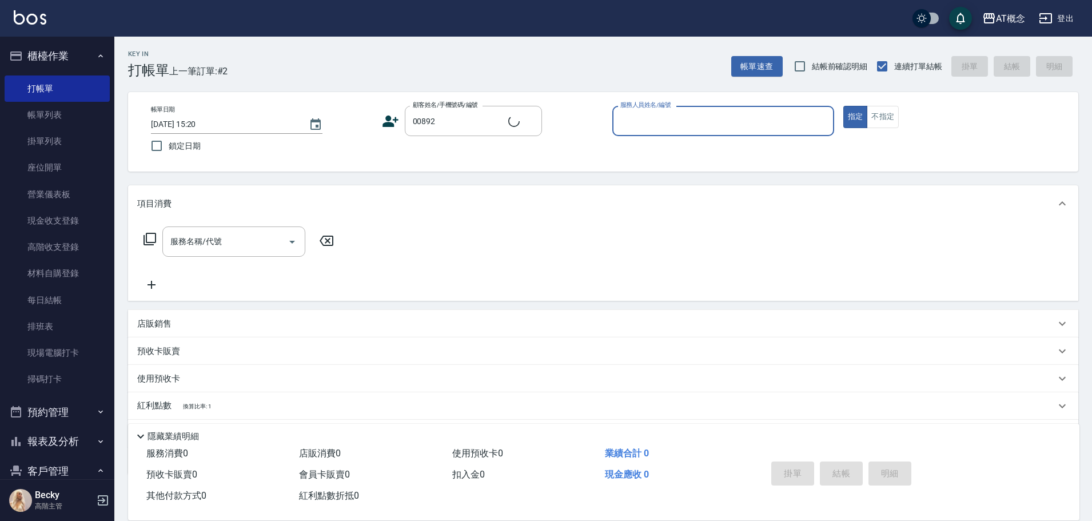
type input "吳靜怡/0975136027/00892"
type input "Kiki-9"
click at [843, 106] on button "指定" at bounding box center [855, 117] width 25 height 22
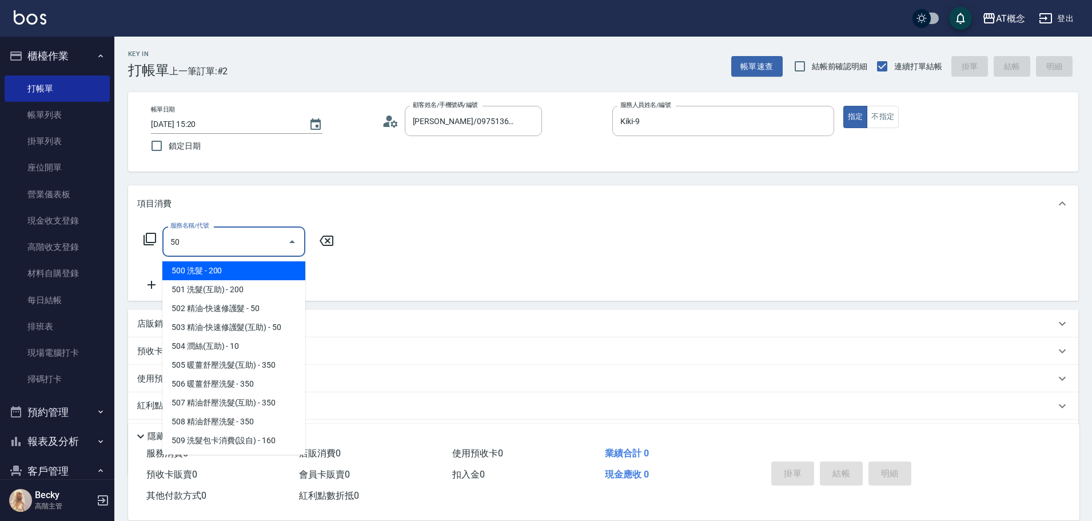
type input "500"
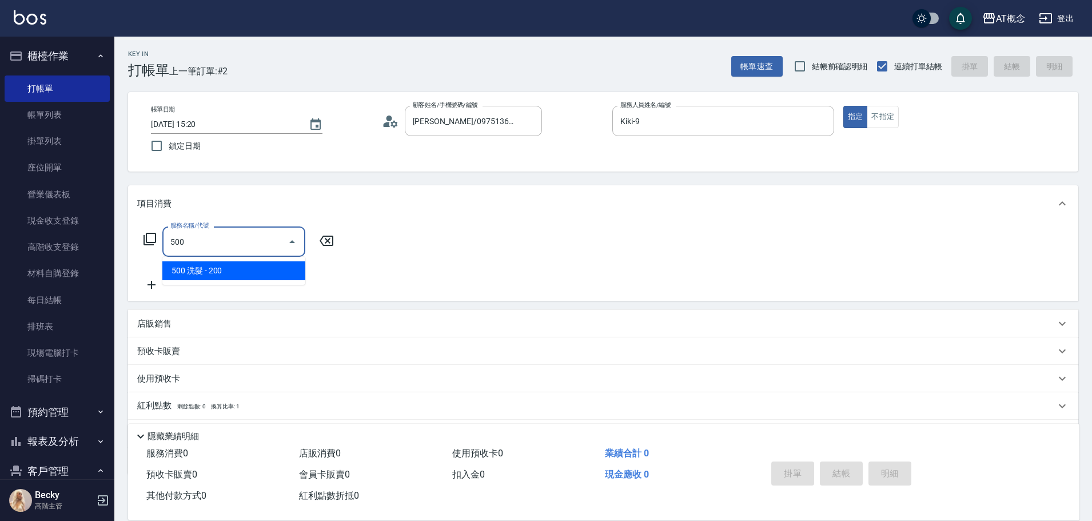
type input "20"
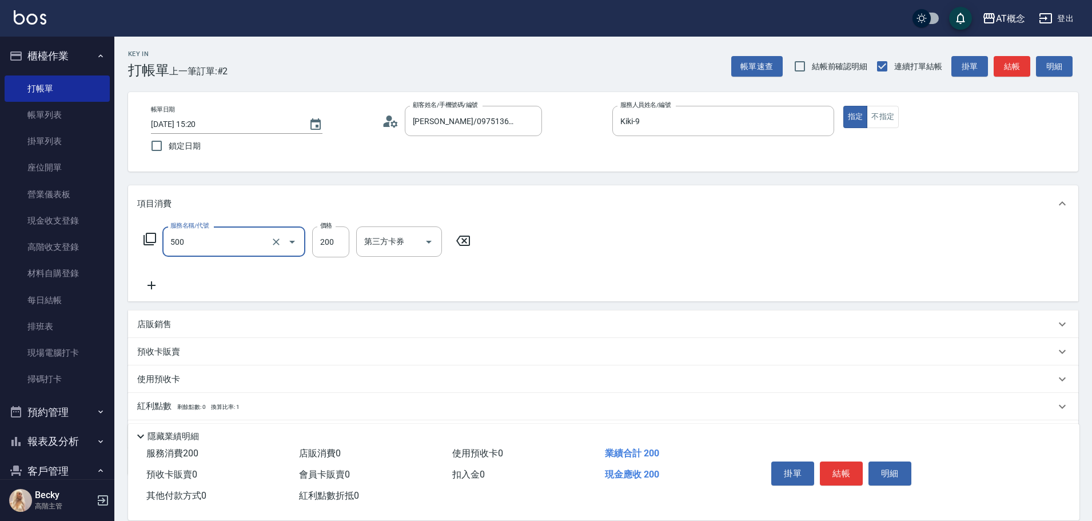
type input "500 洗髮(500)"
type input "0"
type input "25"
type input "20"
type input "250"
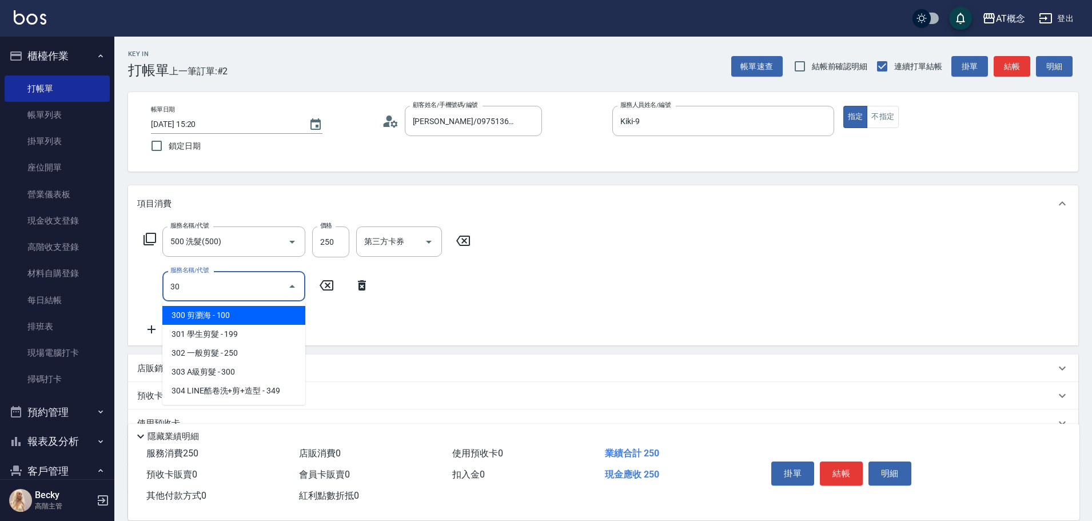
type input "303"
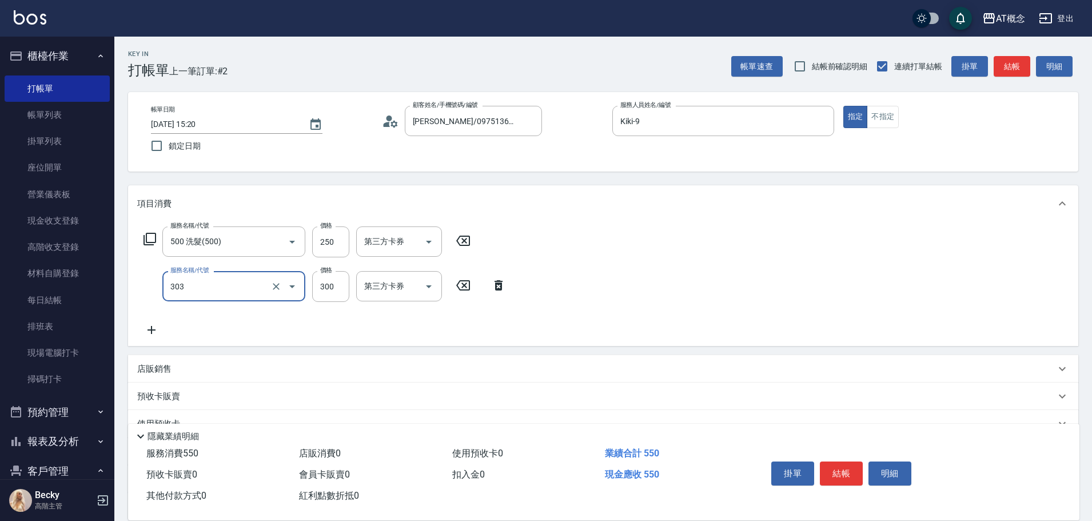
type input "50"
type input "303 A級剪髮(303)"
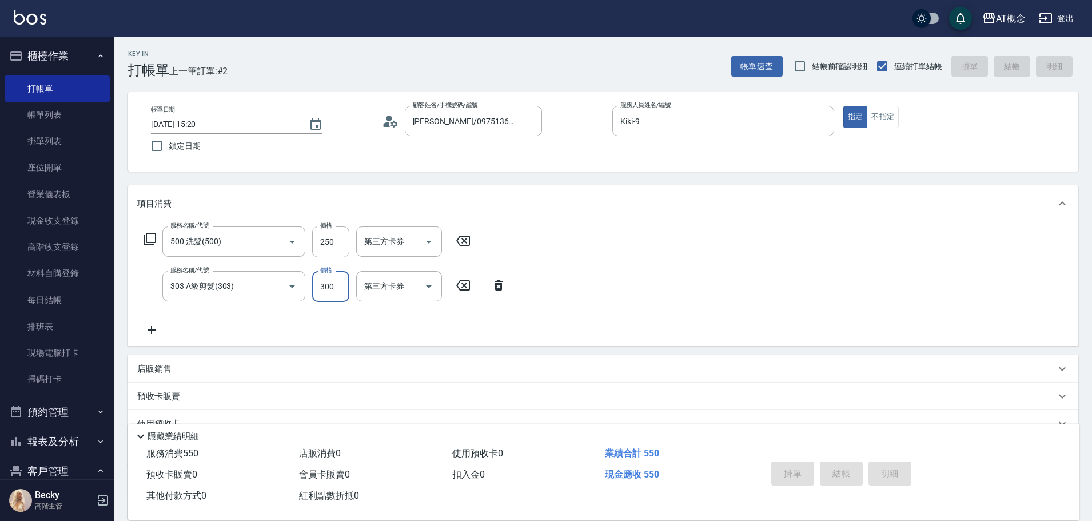
type input "0"
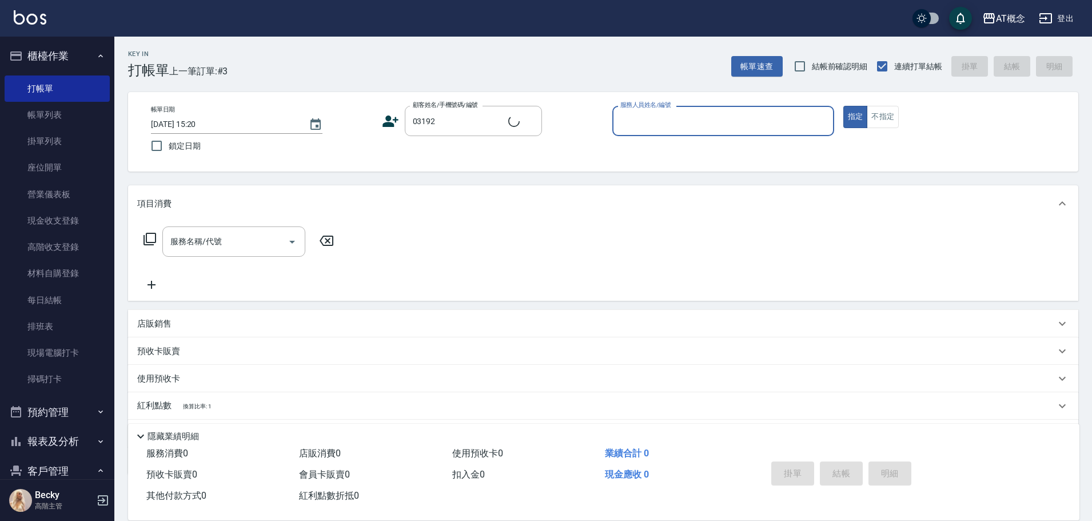
type input "簡娜娜/0917657226/03192"
type input "邦妮-2"
click at [843, 106] on button "指定" at bounding box center [855, 117] width 25 height 22
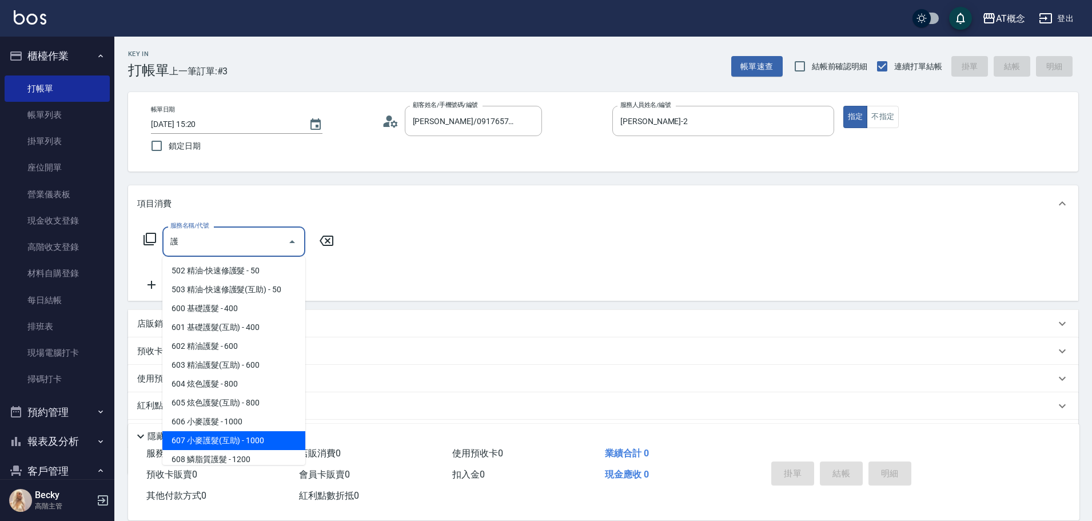
scroll to position [57, 0]
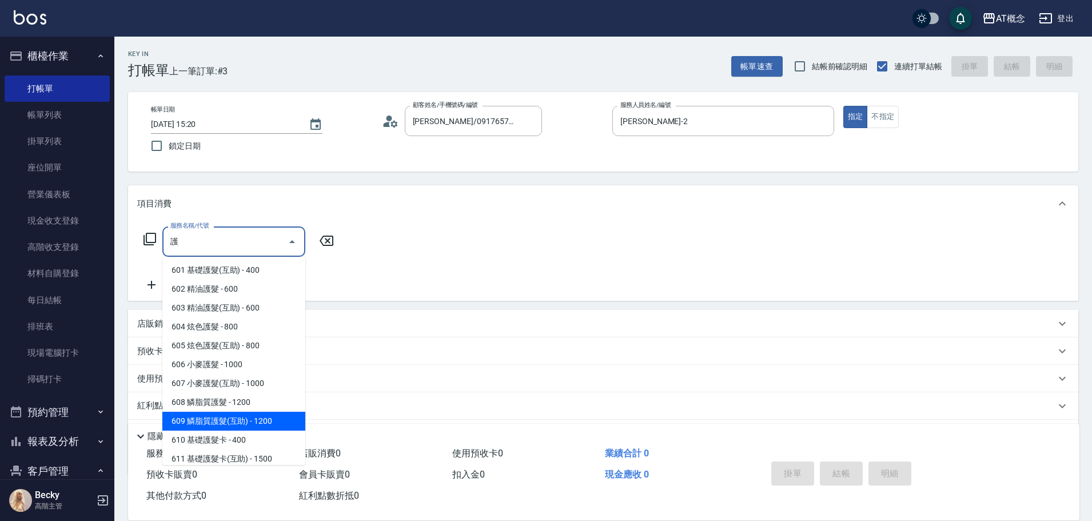
type input "609 鱗脂質護髮(互助)(609)"
type input "120"
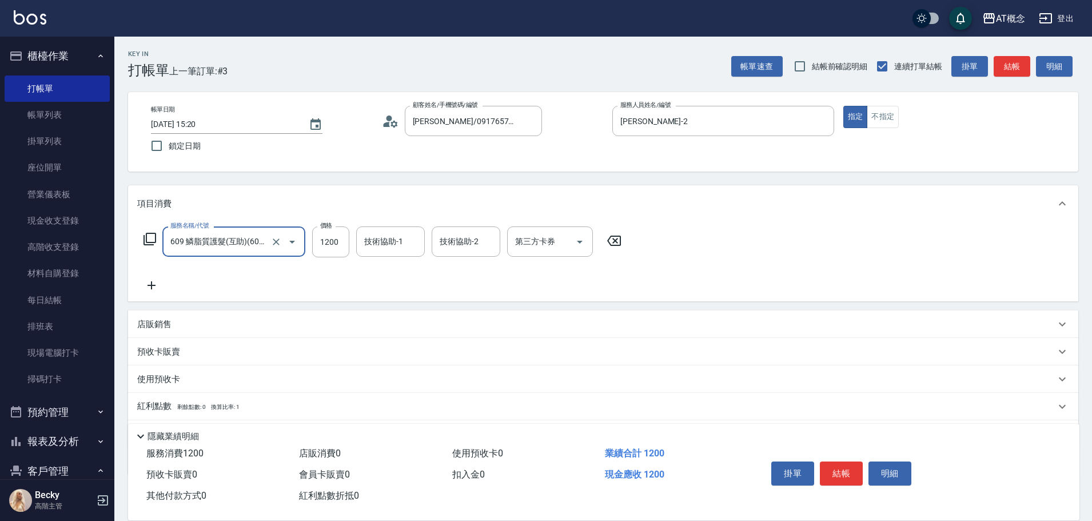
type input "609 鱗脂質護髮(互助)(609)"
type input "0"
type input "97"
type input "90"
type input "970"
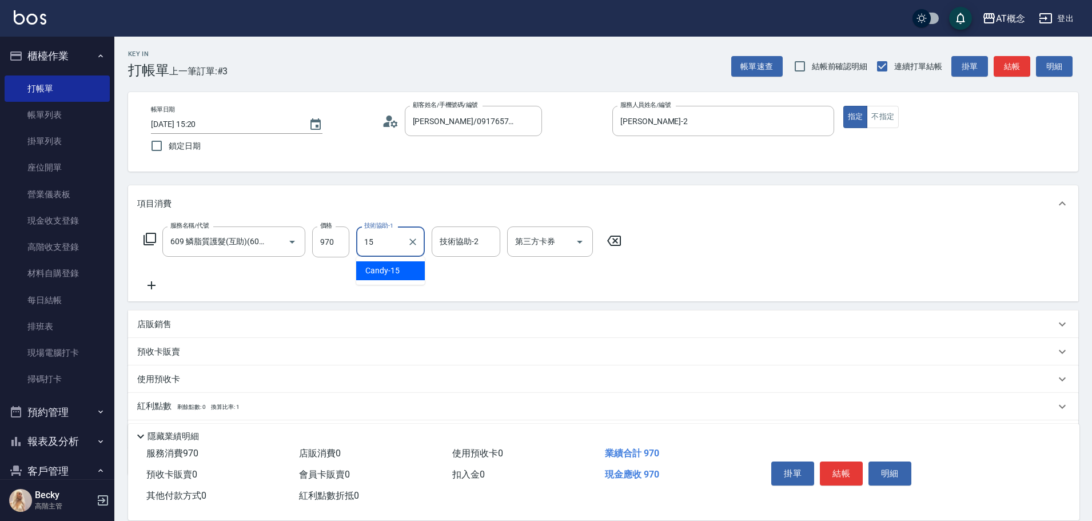
type input "Candy-15"
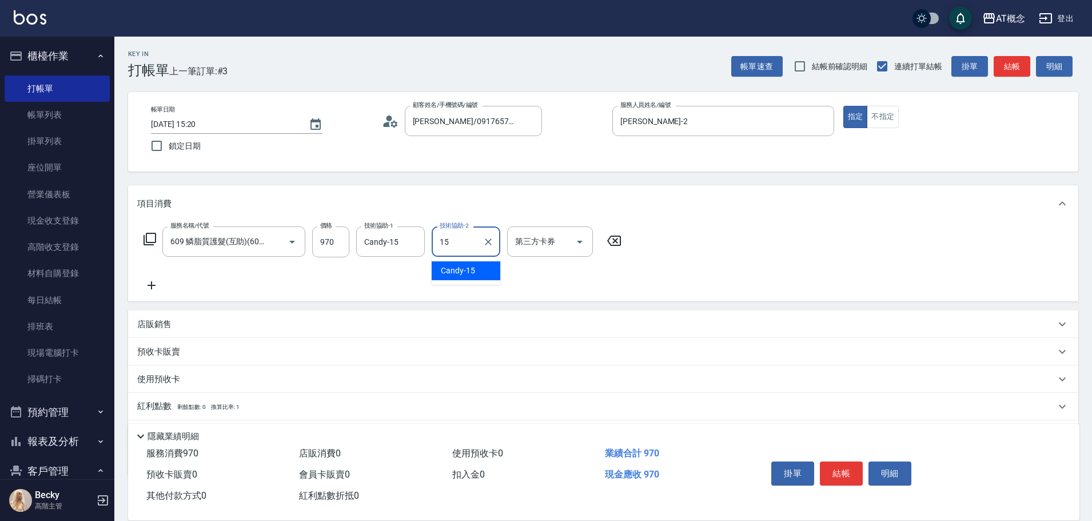
type input "Candy-15"
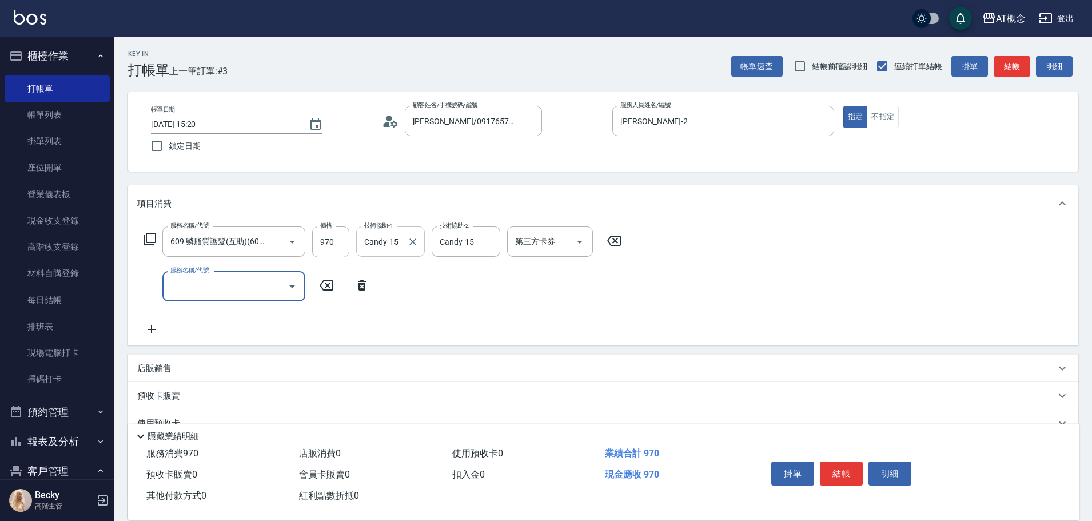
click at [398, 243] on input "Candy-15" at bounding box center [381, 242] width 41 height 20
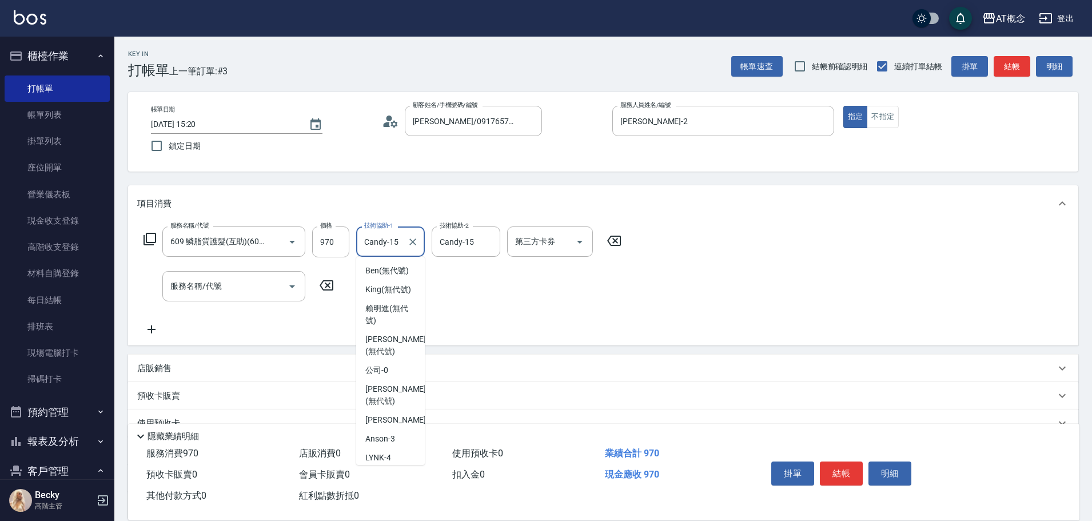
scroll to position [71, 0]
click at [398, 243] on input "Candy-15" at bounding box center [381, 242] width 41 height 20
click at [380, 250] on input "Candy-15" at bounding box center [381, 242] width 41 height 20
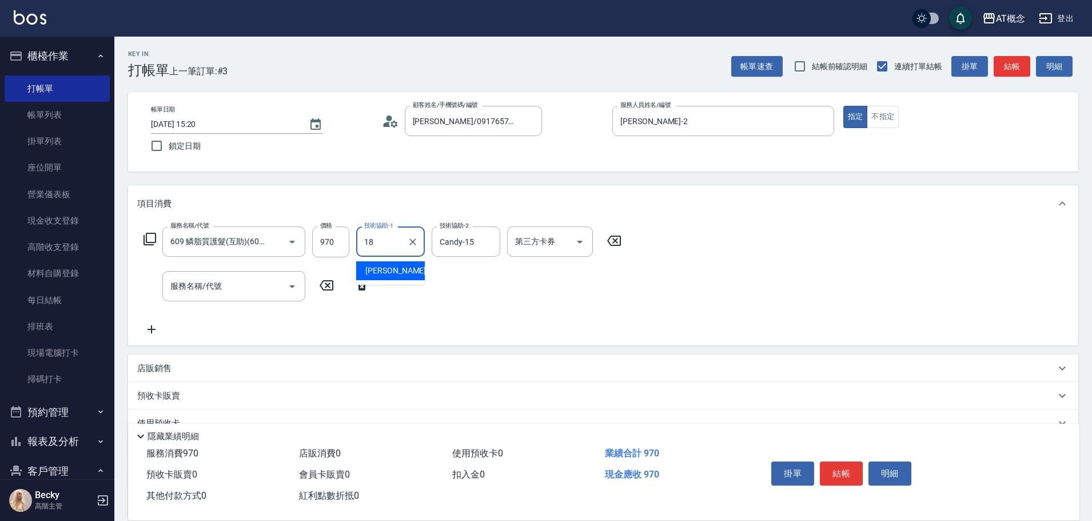
type input "Dan-18"
type input "C"
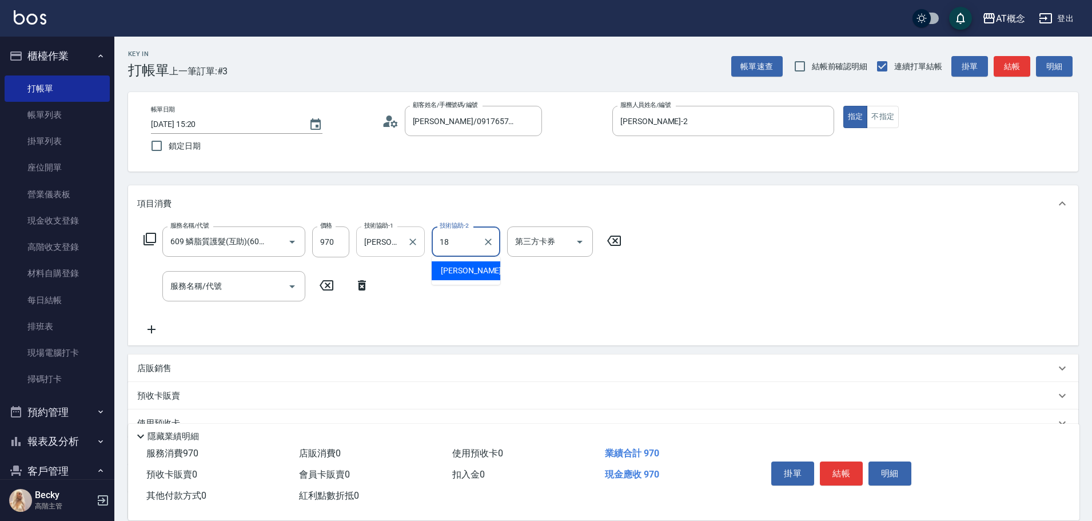
type input "Dan-18"
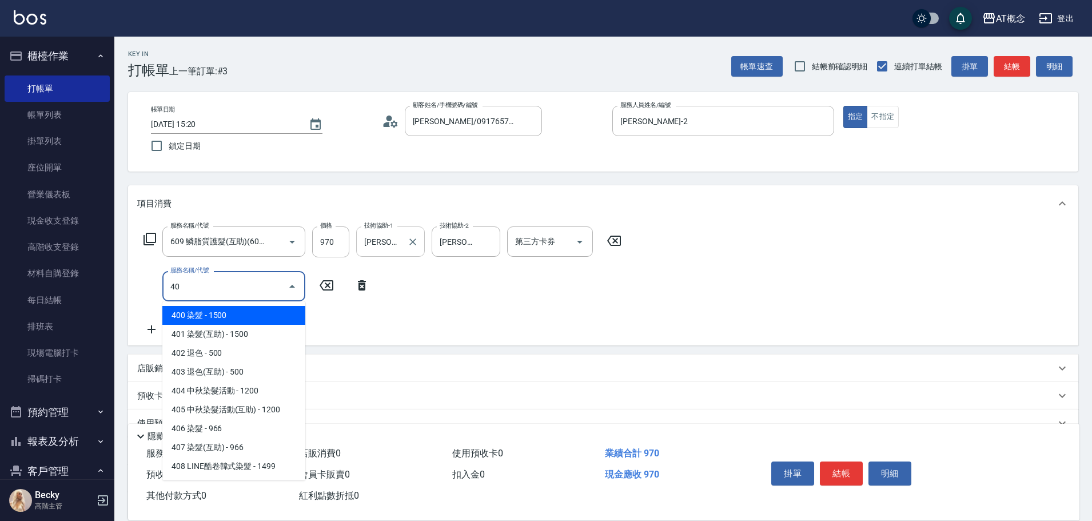
type input "401"
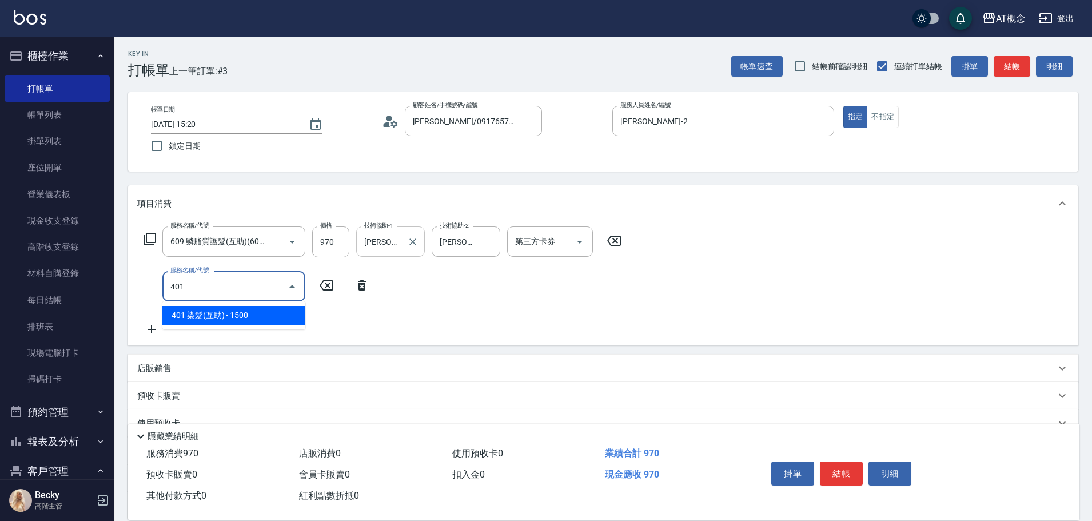
type input "240"
type input "401 染髮(互助)(401)"
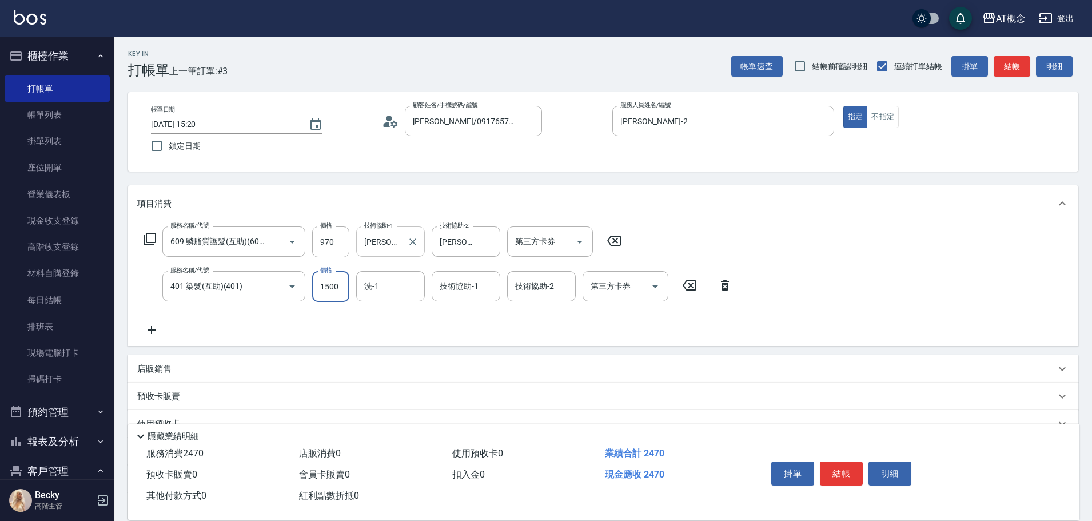
type input "90"
type input "14"
type input "110"
type input "149"
type input "240"
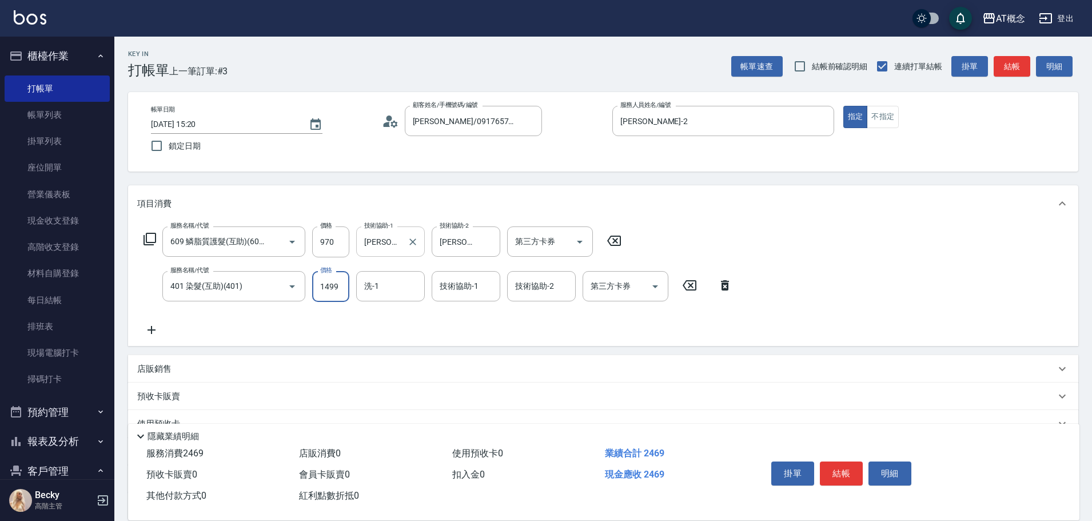
type input "1499"
type input "Dan-18"
type input "18"
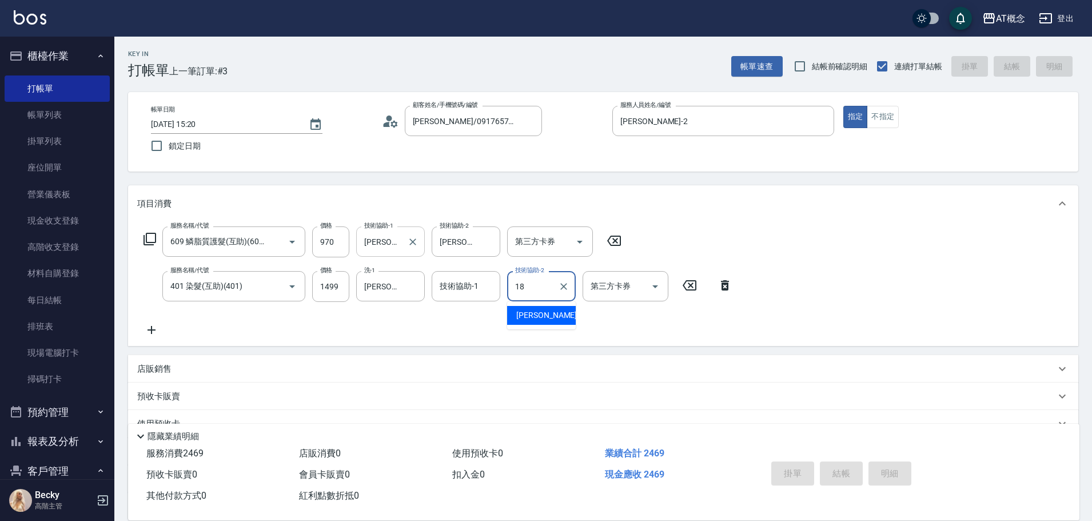
type input "2025/09/05 15:21"
type input "0"
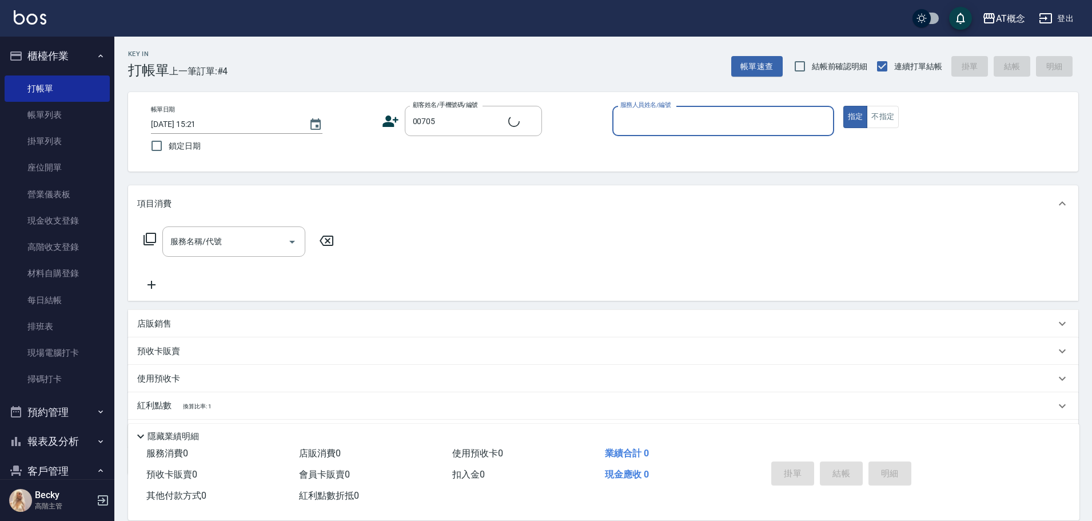
type input "楊沁凡/0906315317/00705"
type input "公司-0"
click at [843, 106] on button "指定" at bounding box center [855, 117] width 25 height 22
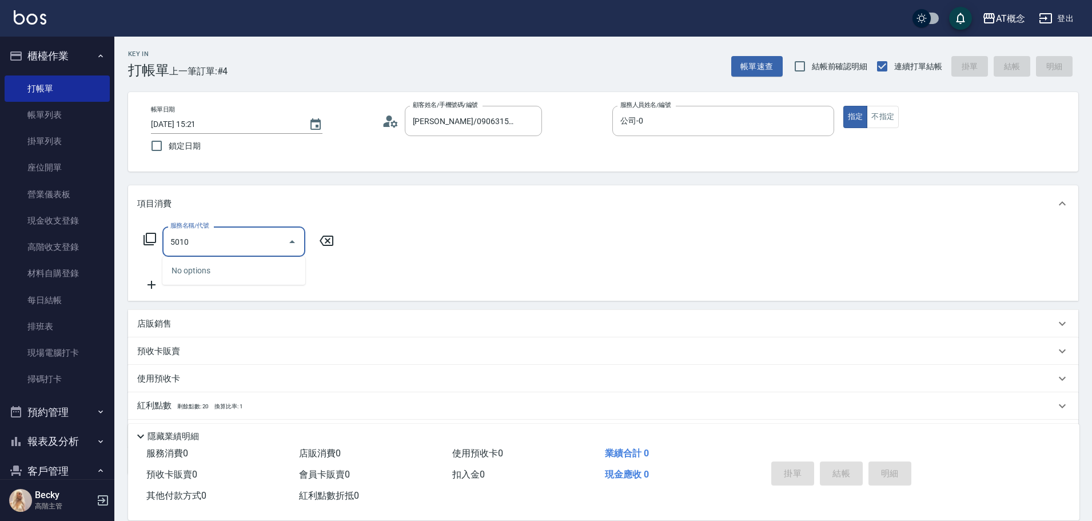
type input "501"
type input "20"
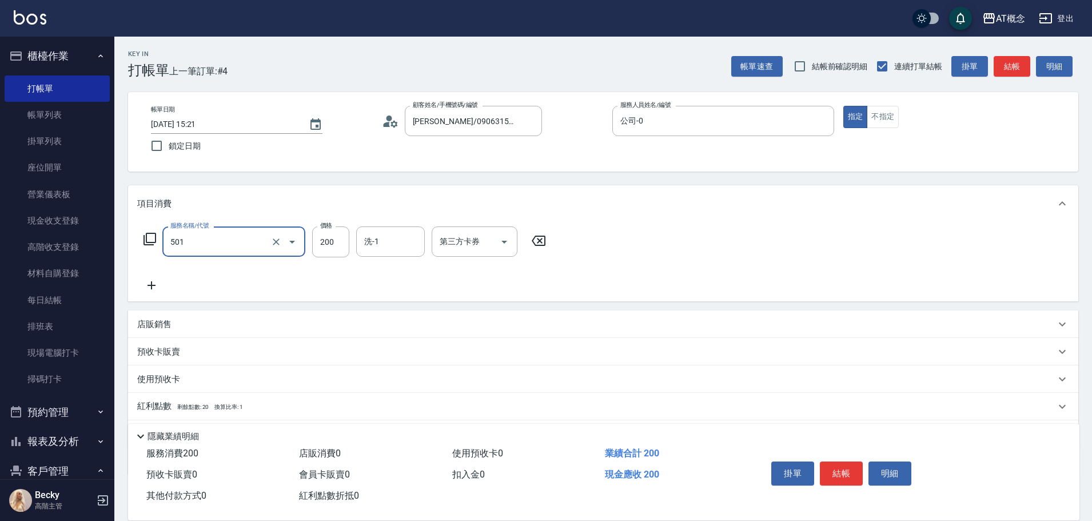
type input "501 洗髮(互助)(501)"
type input "0"
type input "25"
type input "20"
type input "250"
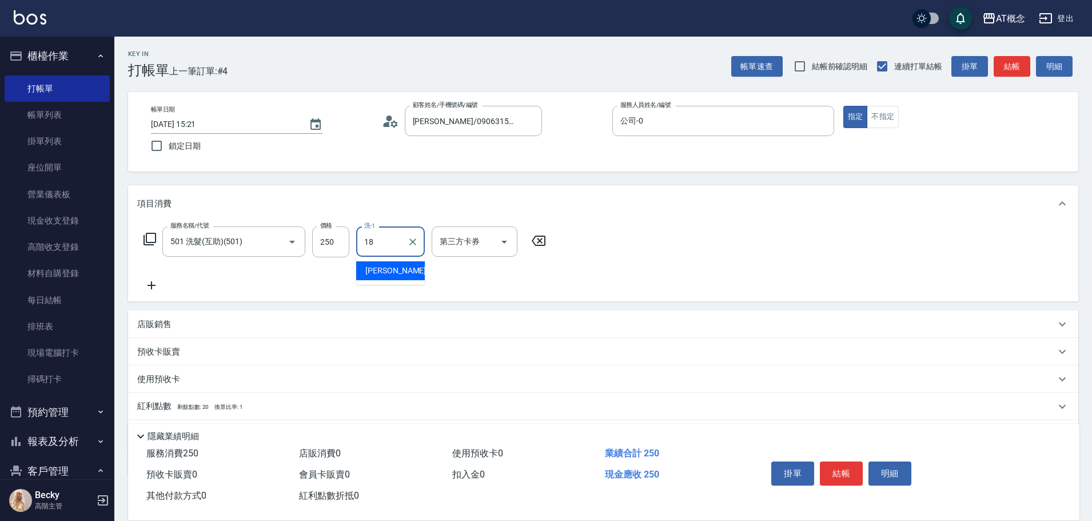
type input "Dan-18"
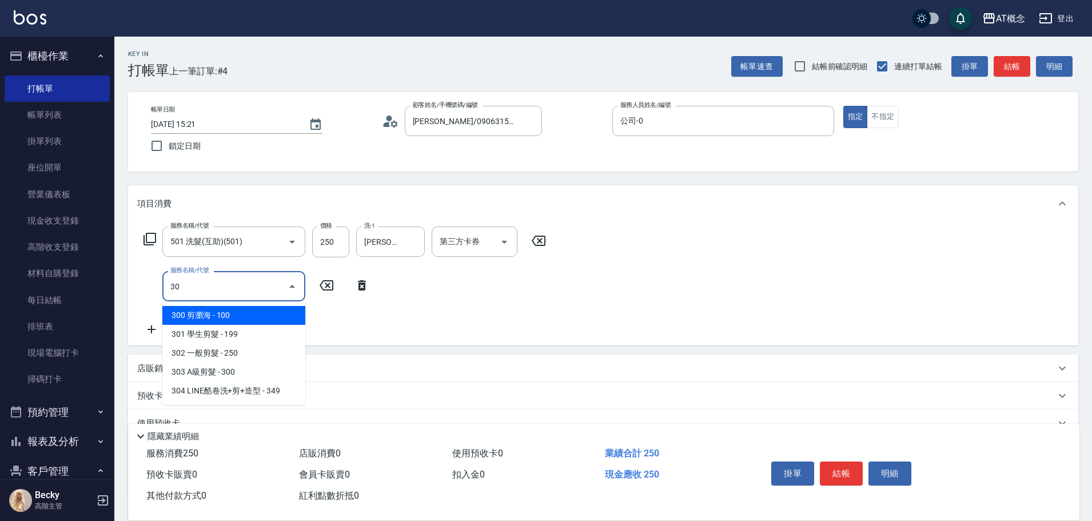
type input "302"
type input "50"
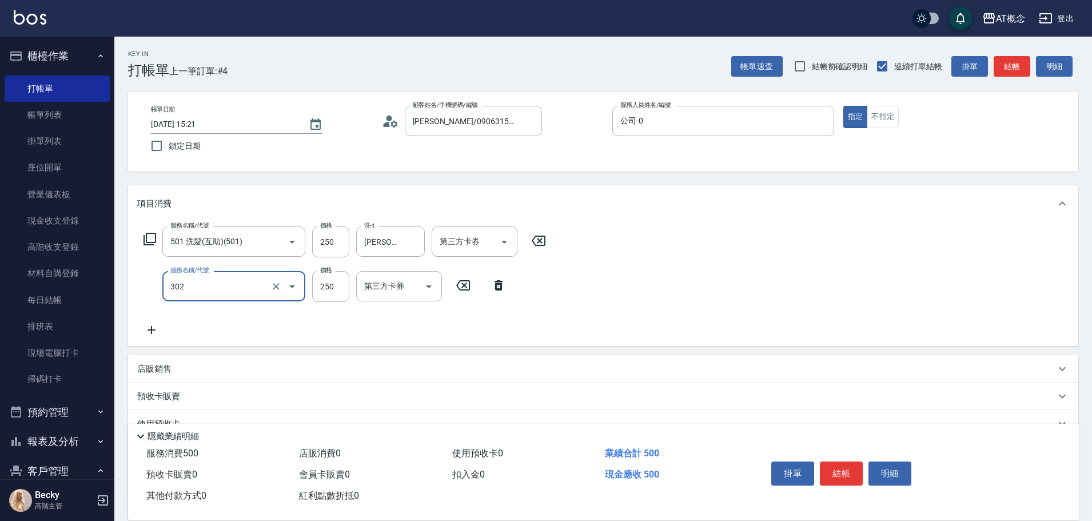
type input "302 一般剪髮(302)"
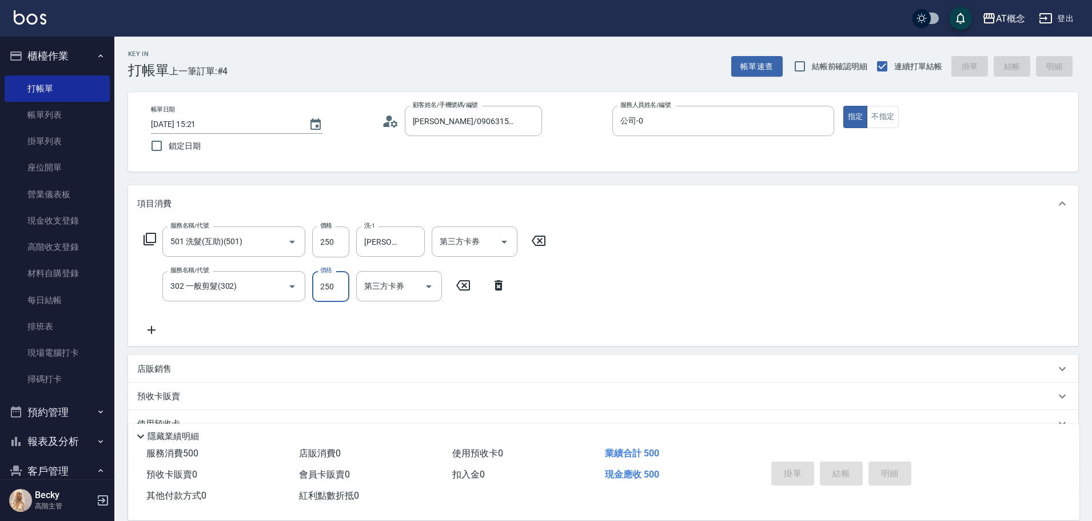
type input "2025/09/05 15:22"
type input "0"
